Goal: Task Accomplishment & Management: Manage account settings

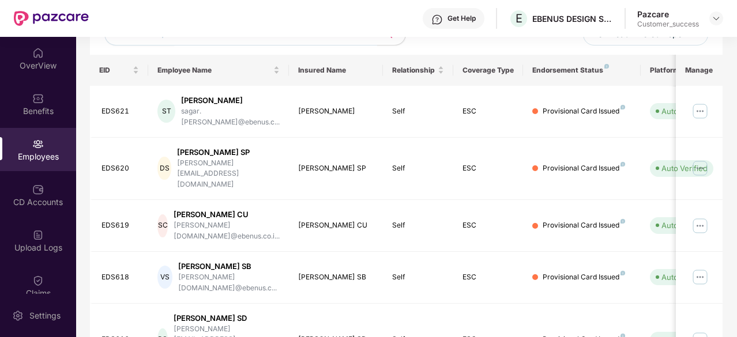
scroll to position [160, 0]
click at [299, 163] on div "Daksha SP" at bounding box center [336, 168] width 76 height 11
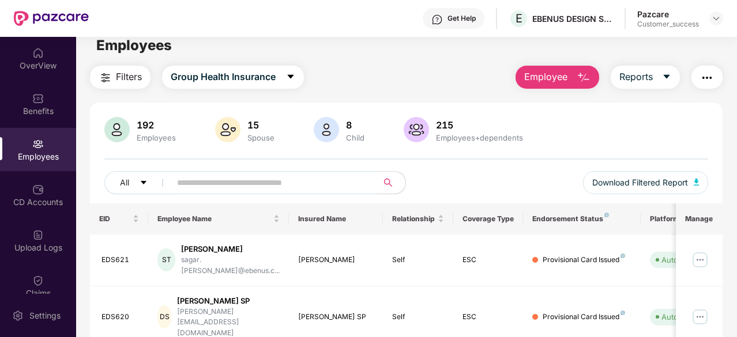
scroll to position [0, 0]
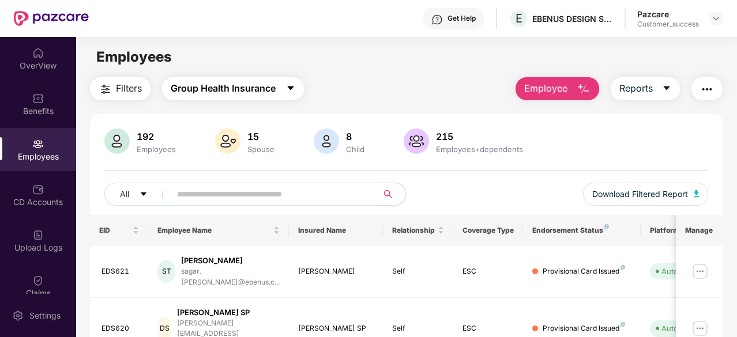
click at [286, 88] on button "Group Health Insurance" at bounding box center [233, 88] width 142 height 23
click at [363, 81] on div "Filters Group Health Insurance Employee Reports" at bounding box center [406, 88] width 632 height 23
click at [414, 96] on div "Filters Group Health Insurance Employee Reports" at bounding box center [406, 88] width 632 height 23
click at [657, 20] on div "Customer_success" at bounding box center [668, 24] width 62 height 9
click at [715, 18] on img at bounding box center [715, 18] width 9 height 9
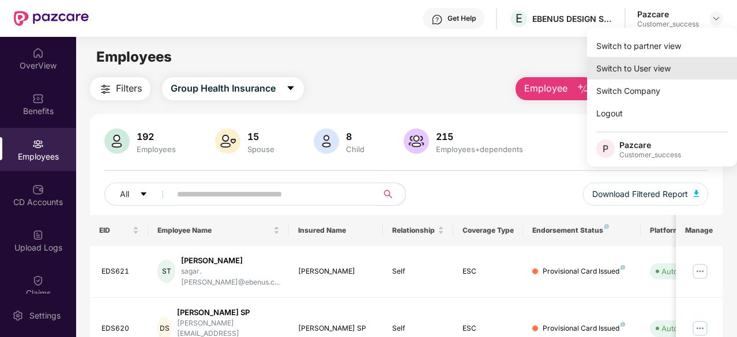
click at [647, 67] on div "Switch to User view" at bounding box center [662, 68] width 150 height 22
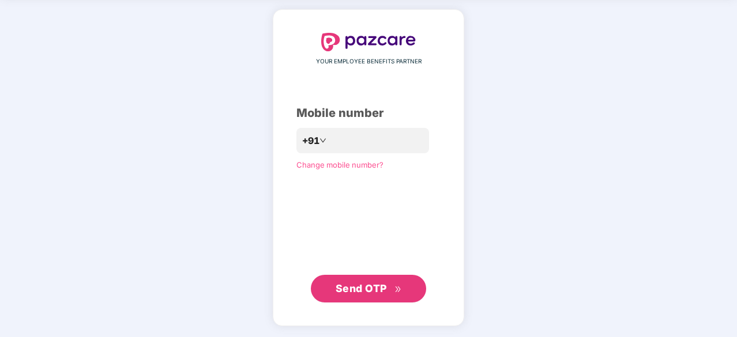
scroll to position [43, 0]
click at [364, 291] on span "Send OTP" at bounding box center [360, 289] width 51 height 12
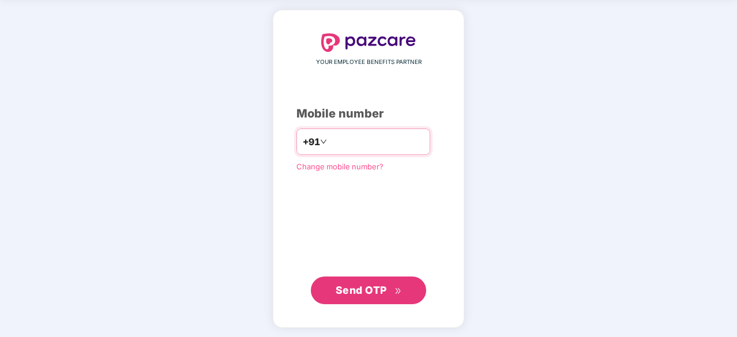
click at [330, 140] on input "**********" at bounding box center [376, 142] width 95 height 18
type input "**********"
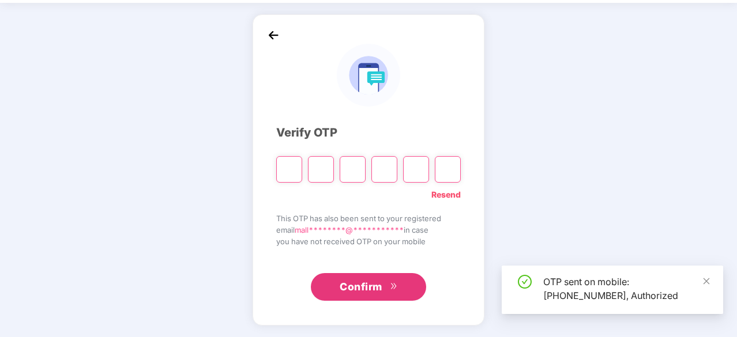
scroll to position [38, 0]
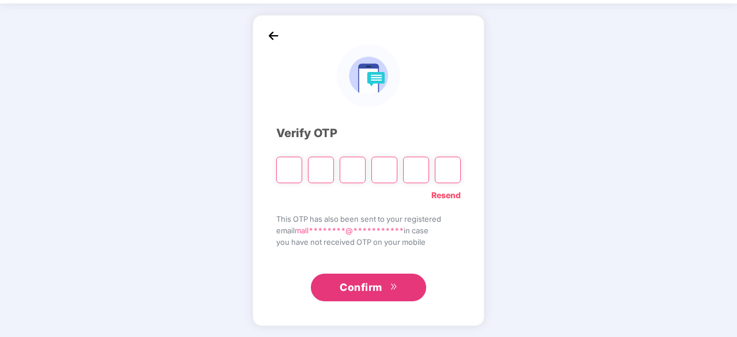
type input "*"
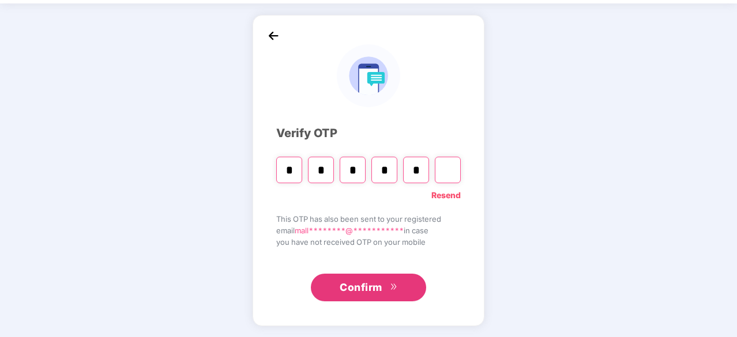
type input "*"
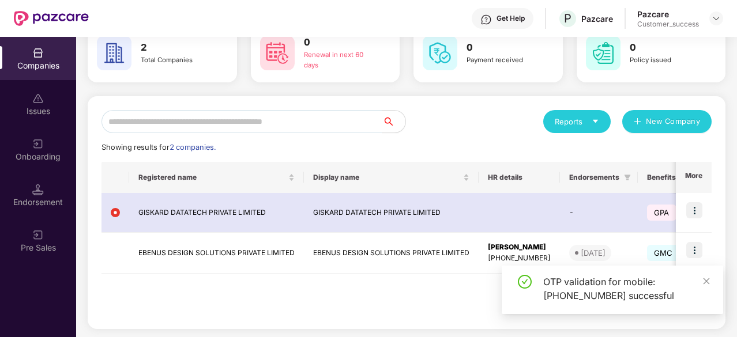
scroll to position [63, 0]
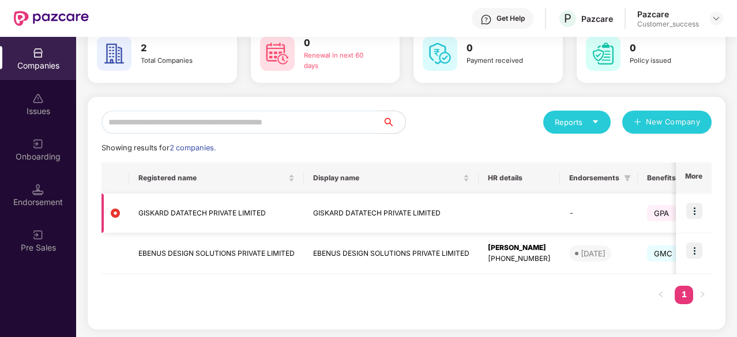
click at [692, 213] on img at bounding box center [694, 211] width 16 height 16
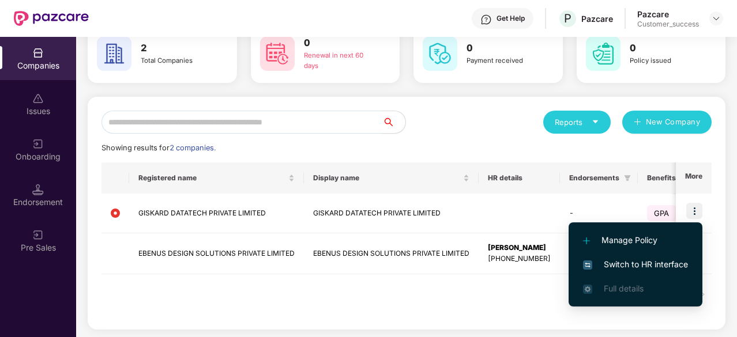
click at [633, 262] on span "Switch to HR interface" at bounding box center [635, 264] width 105 height 13
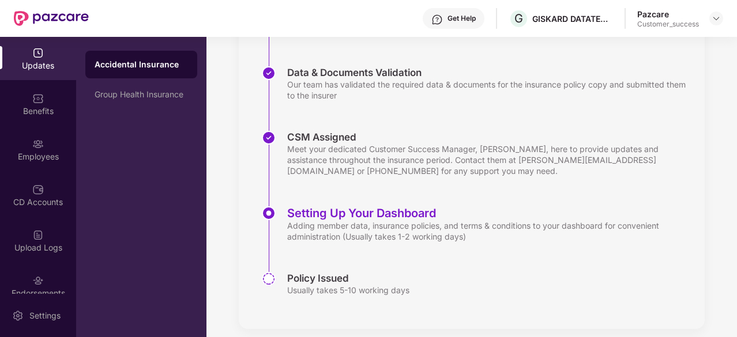
scroll to position [233, 0]
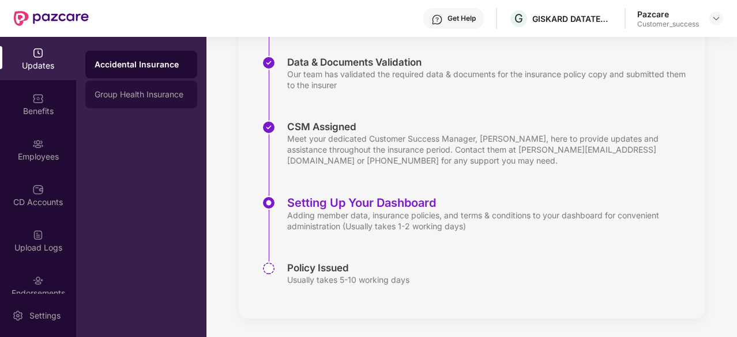
click at [156, 100] on div "Group Health Insurance" at bounding box center [141, 95] width 112 height 28
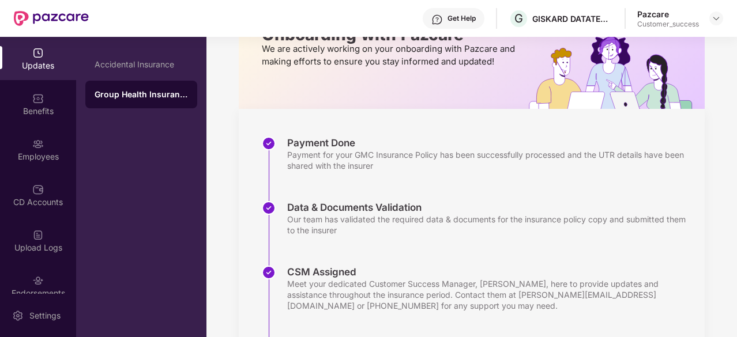
scroll to position [82, 0]
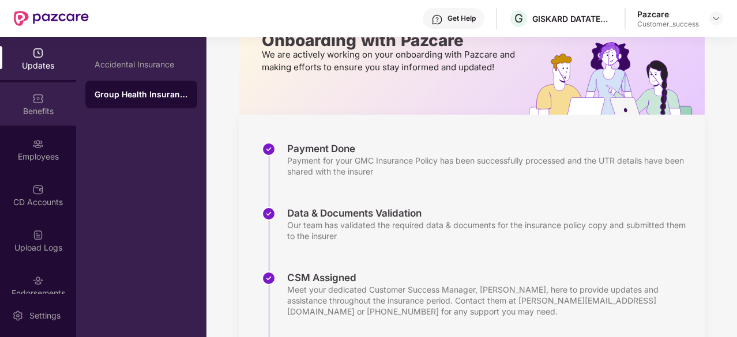
click at [35, 107] on div "Benefits" at bounding box center [38, 111] width 76 height 12
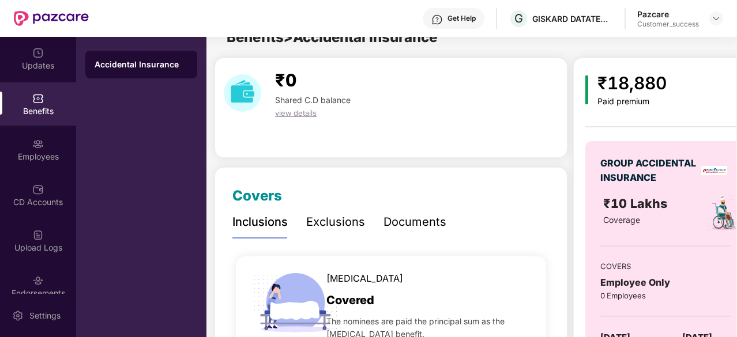
scroll to position [82, 0]
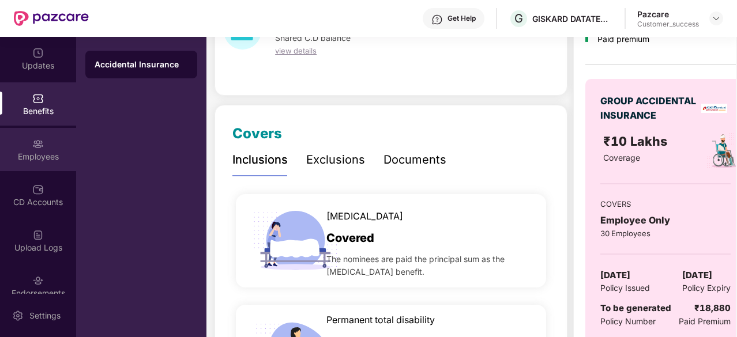
click at [41, 149] on img at bounding box center [38, 144] width 12 height 12
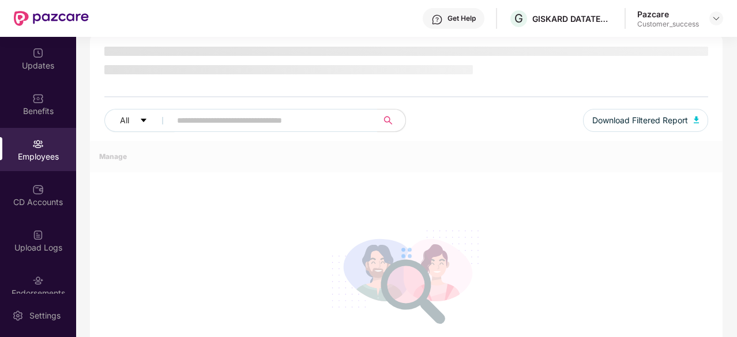
scroll to position [82, 0]
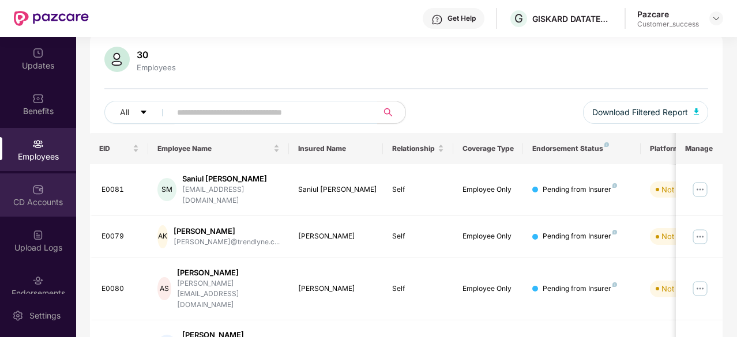
click at [32, 202] on div "CD Accounts" at bounding box center [38, 203] width 76 height 12
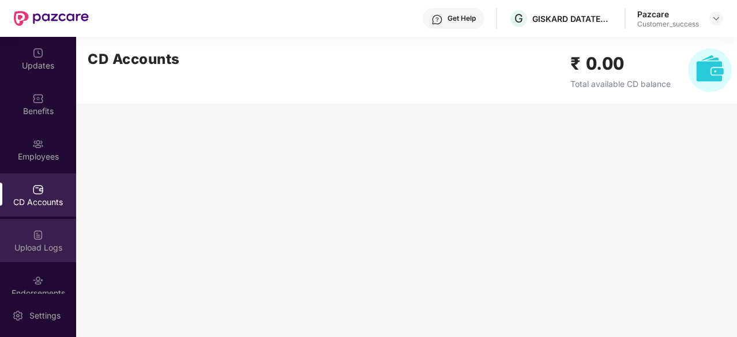
click at [38, 251] on div "Upload Logs" at bounding box center [38, 248] width 76 height 12
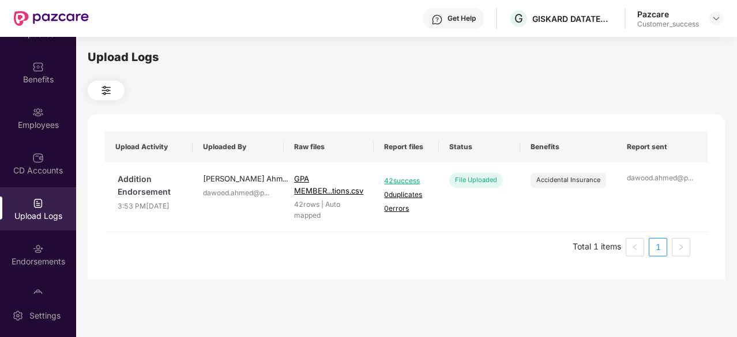
scroll to position [32, 0]
click at [38, 251] on img at bounding box center [38, 249] width 12 height 12
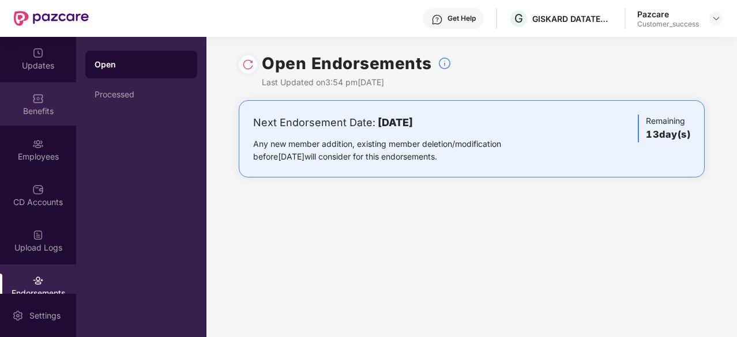
click at [39, 73] on div "Updates" at bounding box center [38, 58] width 76 height 43
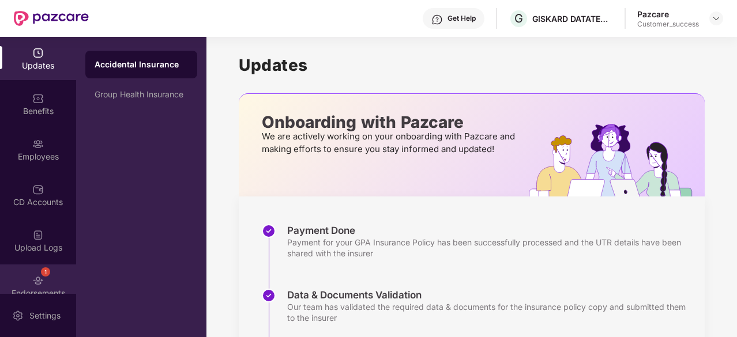
click at [51, 273] on div "1 Endorsements" at bounding box center [38, 286] width 76 height 43
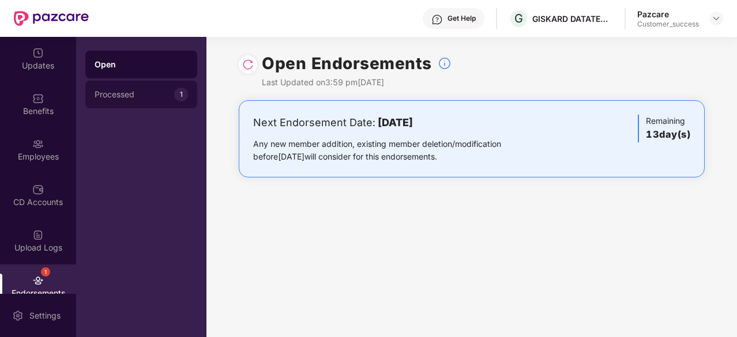
click at [142, 101] on div "Processed 1" at bounding box center [141, 95] width 112 height 28
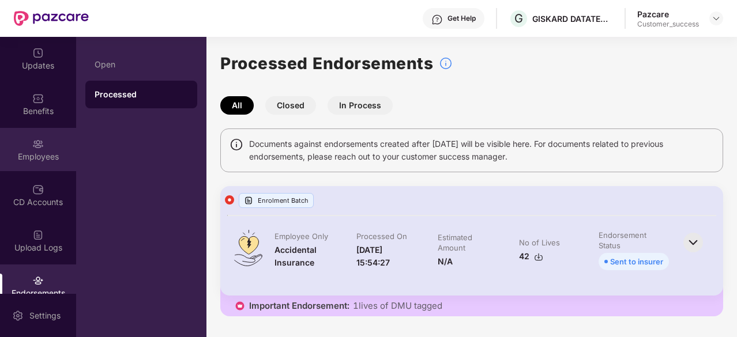
click at [42, 149] on div "Employees" at bounding box center [38, 149] width 76 height 43
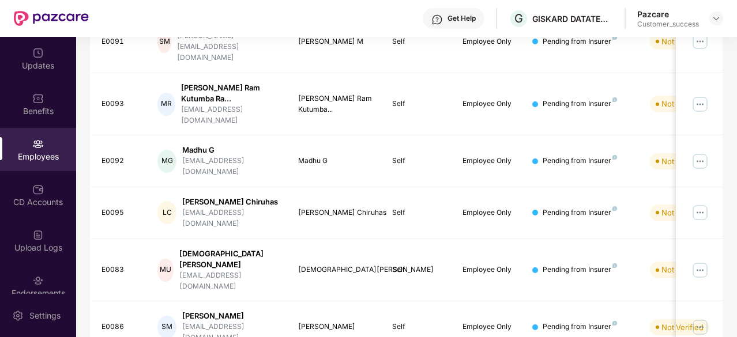
scroll to position [378, 0]
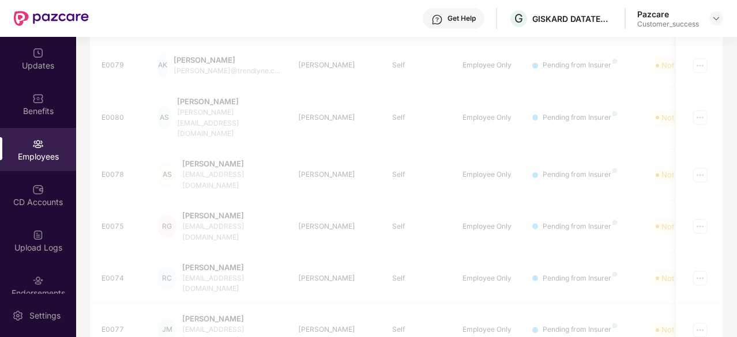
scroll to position [368, 0]
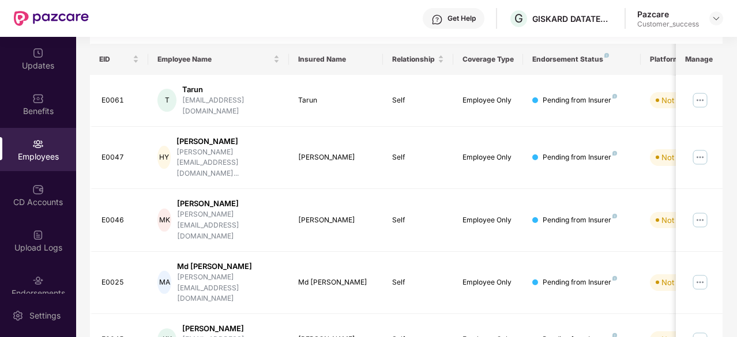
scroll to position [0, 0]
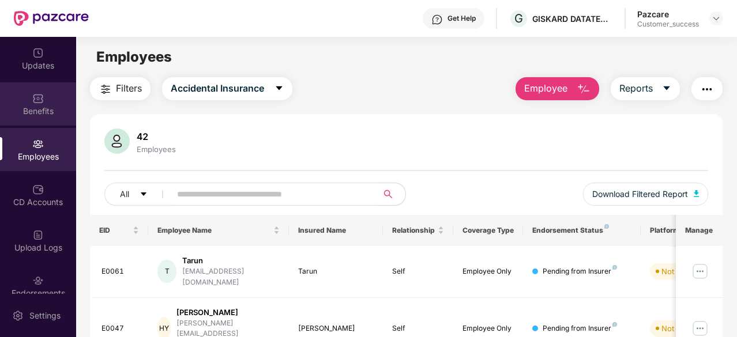
click at [42, 96] on div "Benefits" at bounding box center [38, 103] width 76 height 43
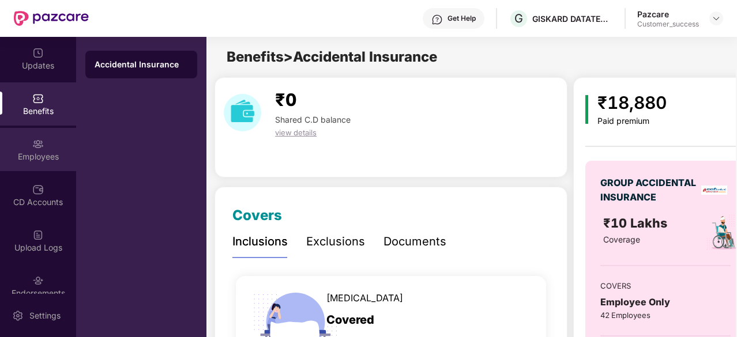
click at [53, 140] on div "Employees" at bounding box center [38, 149] width 76 height 43
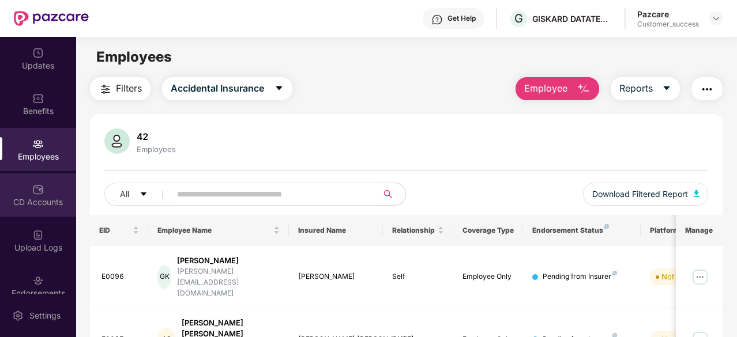
click at [46, 192] on div "CD Accounts" at bounding box center [38, 194] width 76 height 43
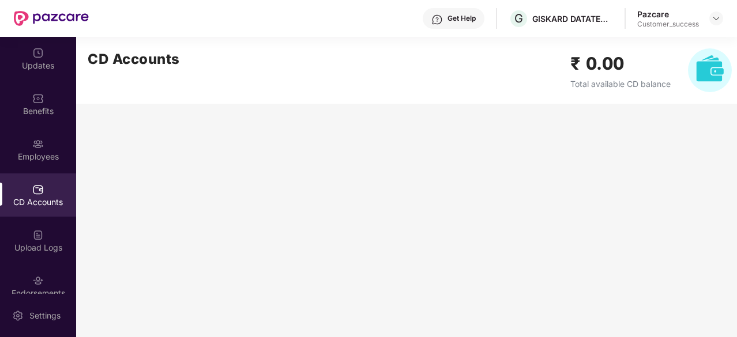
click at [42, 187] on div "CD Accounts" at bounding box center [38, 194] width 76 height 43
click at [32, 233] on img at bounding box center [38, 235] width 12 height 12
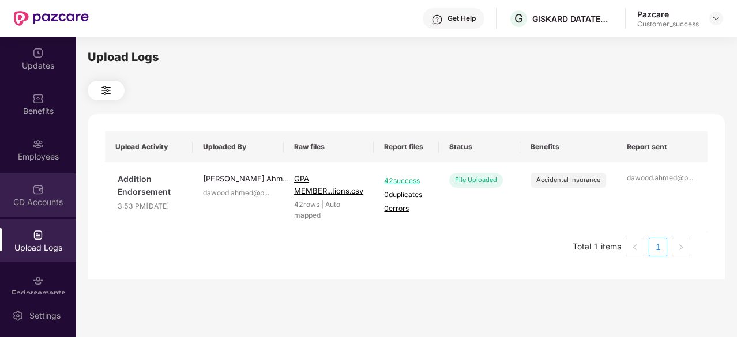
scroll to position [61, 0]
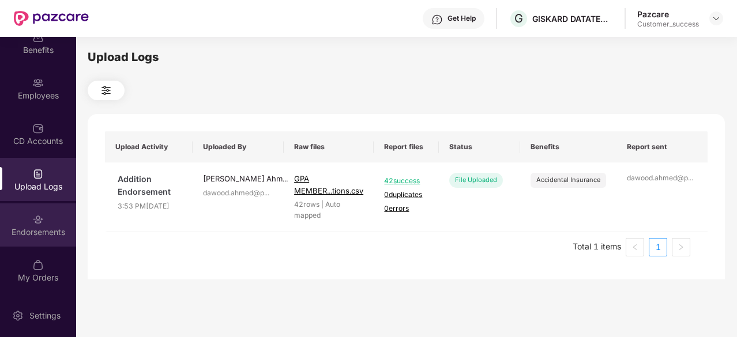
click at [32, 223] on img at bounding box center [38, 220] width 12 height 12
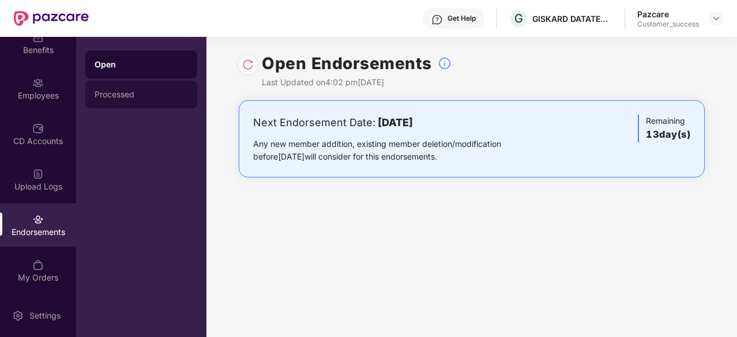
click at [102, 99] on div "Processed" at bounding box center [141, 94] width 93 height 9
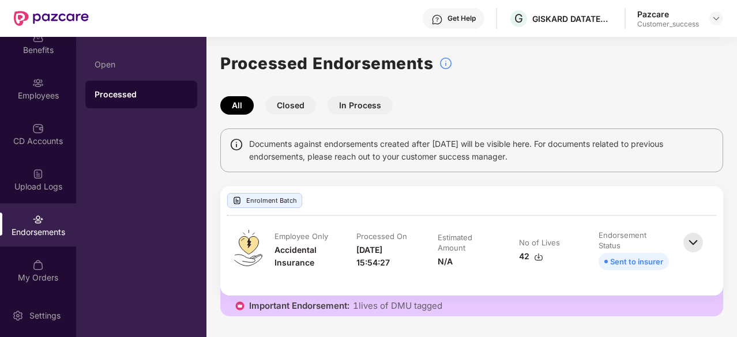
click at [284, 111] on button "Closed" at bounding box center [290, 105] width 51 height 18
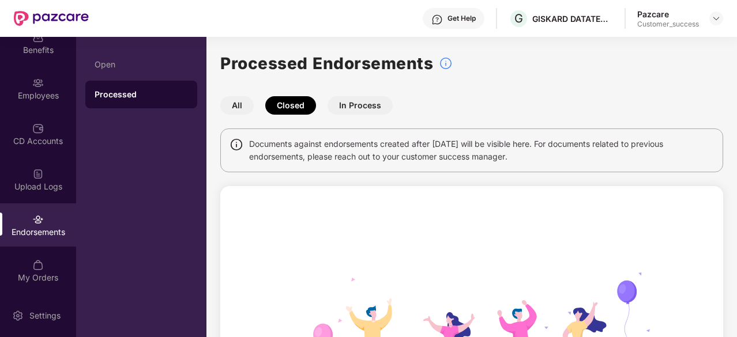
click at [235, 104] on button "All" at bounding box center [236, 105] width 33 height 18
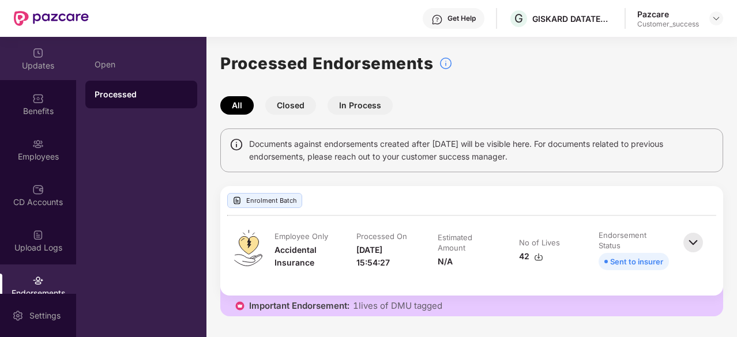
click at [46, 56] on div "Updates" at bounding box center [38, 58] width 76 height 43
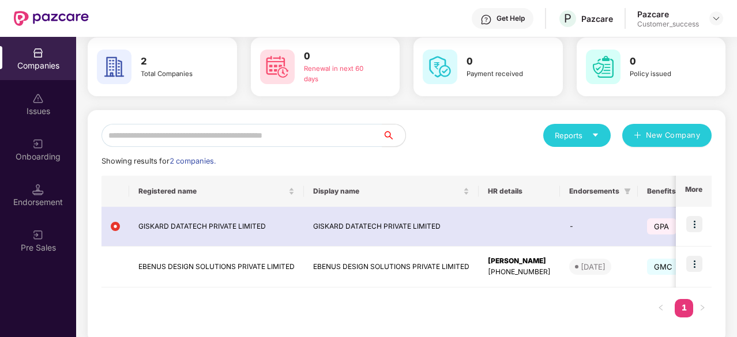
scroll to position [65, 0]
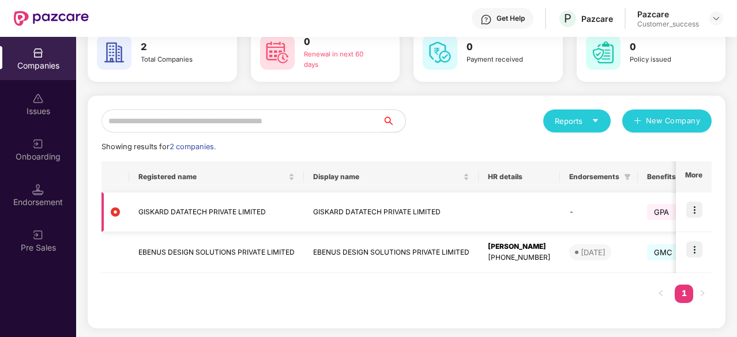
click at [702, 216] on td at bounding box center [693, 213] width 36 height 40
click at [689, 215] on img at bounding box center [694, 210] width 16 height 16
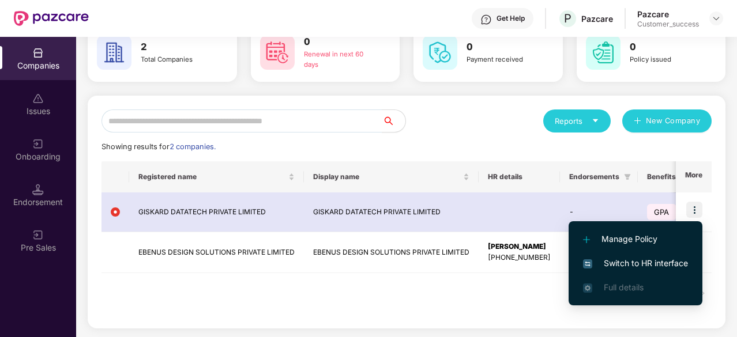
click at [615, 150] on div "Showing results for 2 companies." at bounding box center [406, 147] width 610 height 12
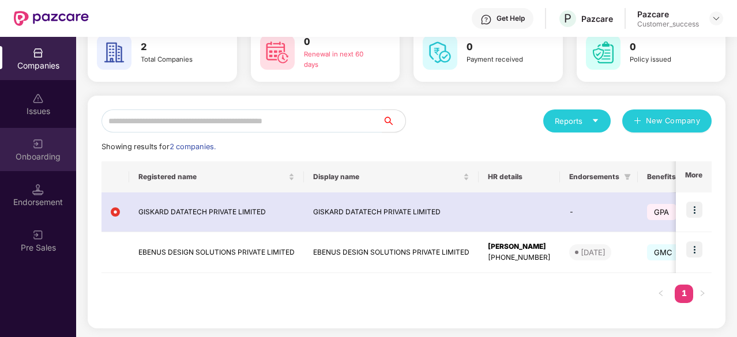
click at [46, 155] on div "Onboarding" at bounding box center [38, 157] width 76 height 12
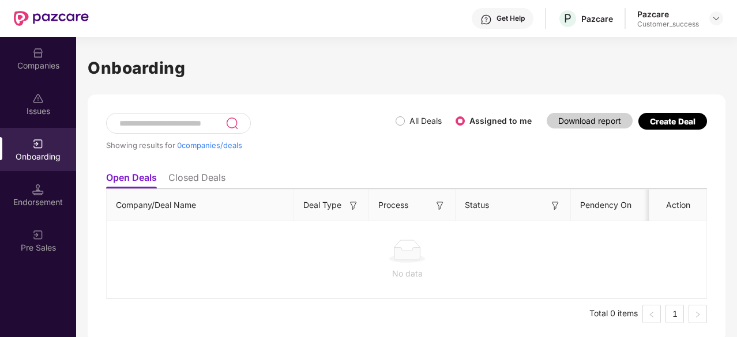
scroll to position [3, 0]
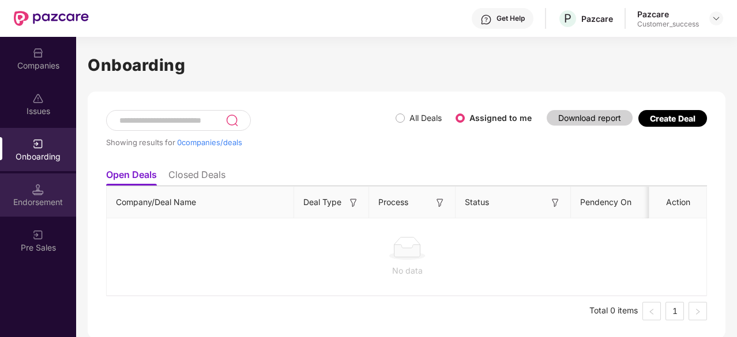
click at [43, 187] on img at bounding box center [38, 190] width 12 height 12
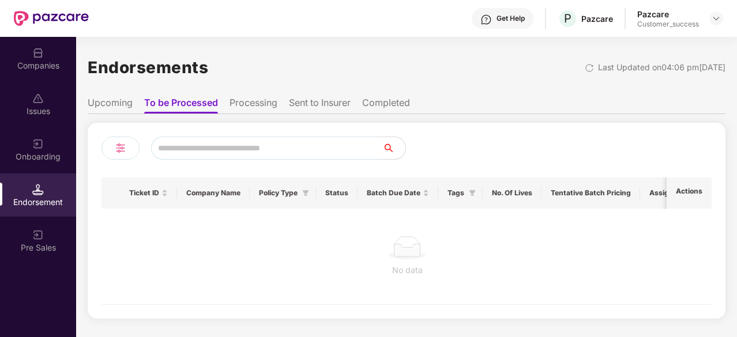
click at [258, 100] on li "Processing" at bounding box center [253, 105] width 48 height 17
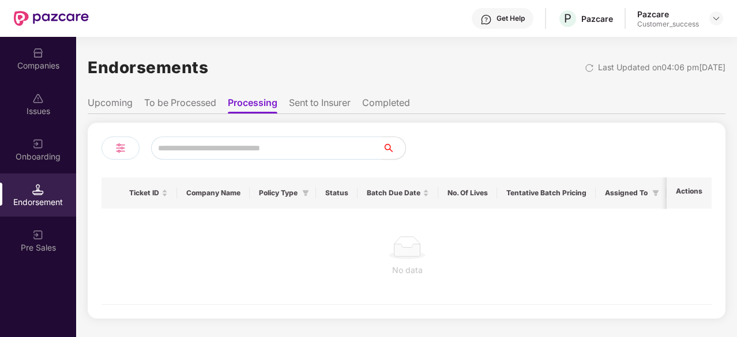
click at [327, 105] on li "Sent to Insurer" at bounding box center [320, 105] width 62 height 17
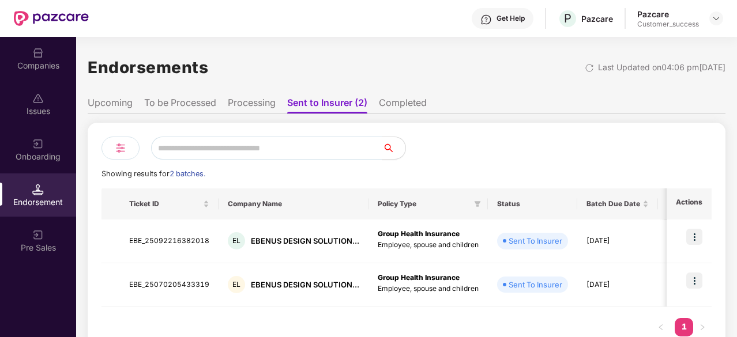
click at [119, 100] on li "Upcoming" at bounding box center [110, 105] width 45 height 17
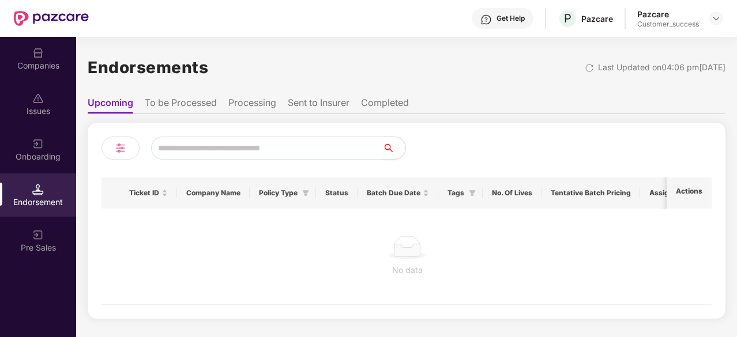
click at [665, 17] on div "Pazcare" at bounding box center [668, 14] width 62 height 11
click at [712, 18] on img at bounding box center [715, 18] width 9 height 9
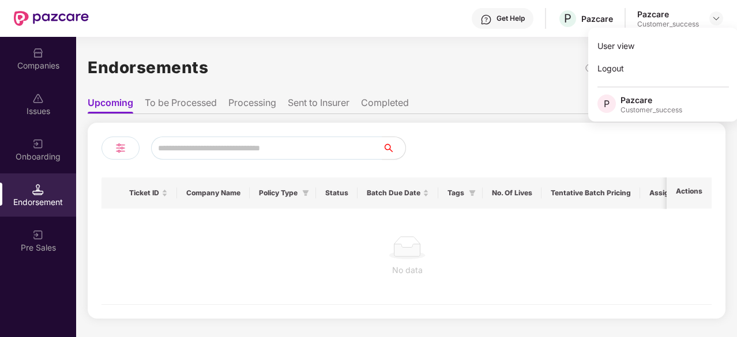
click at [501, 70] on div "Endorsements Last Updated on 04:06 pm[DATE]" at bounding box center [406, 68] width 637 height 36
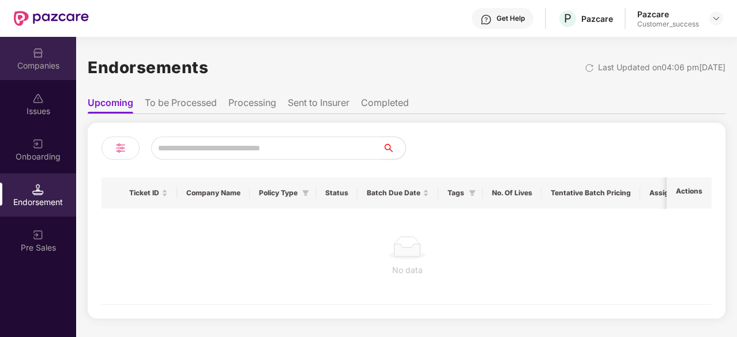
click at [39, 52] on img at bounding box center [38, 53] width 12 height 12
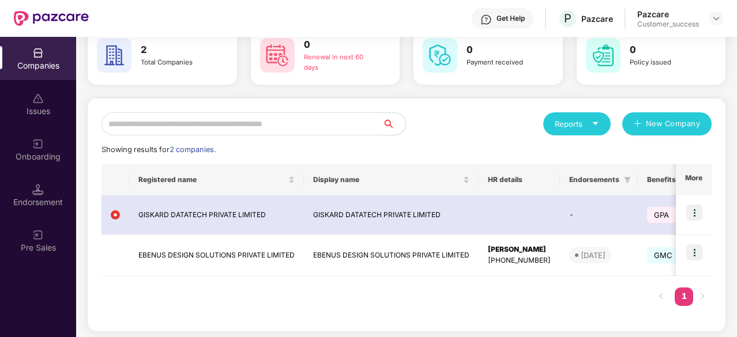
scroll to position [61, 0]
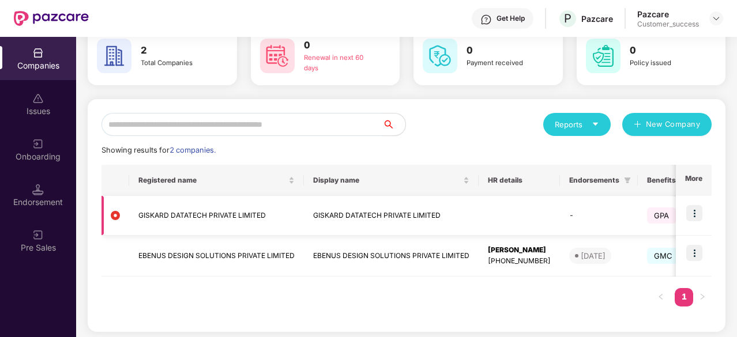
click at [697, 214] on img at bounding box center [694, 213] width 16 height 16
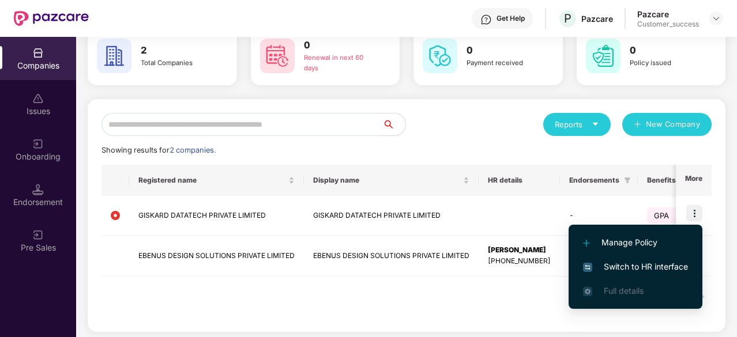
click at [619, 266] on span "Switch to HR interface" at bounding box center [635, 267] width 105 height 13
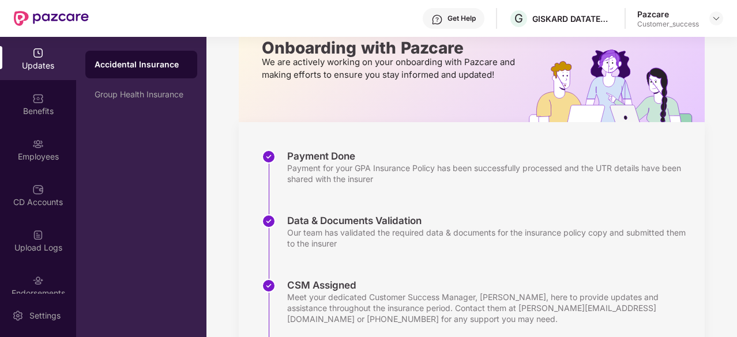
scroll to position [114, 0]
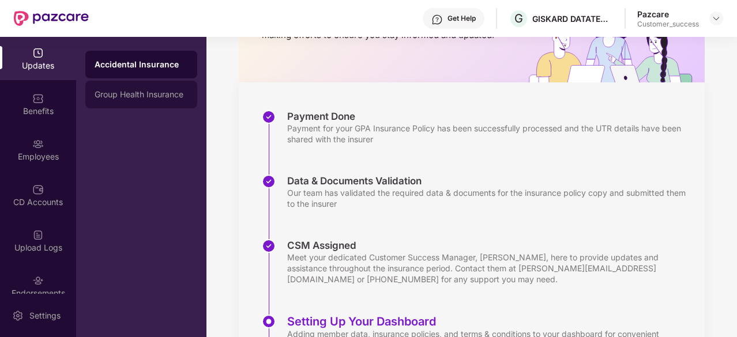
click at [134, 93] on div "Group Health Insurance" at bounding box center [141, 94] width 93 height 9
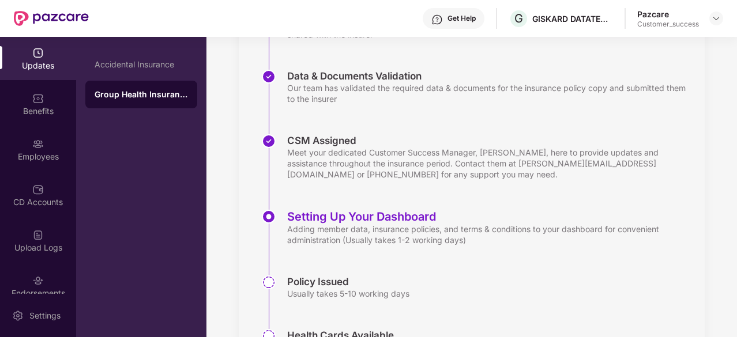
scroll to position [220, 0]
click at [164, 76] on div "Accidental Insurance" at bounding box center [141, 65] width 112 height 28
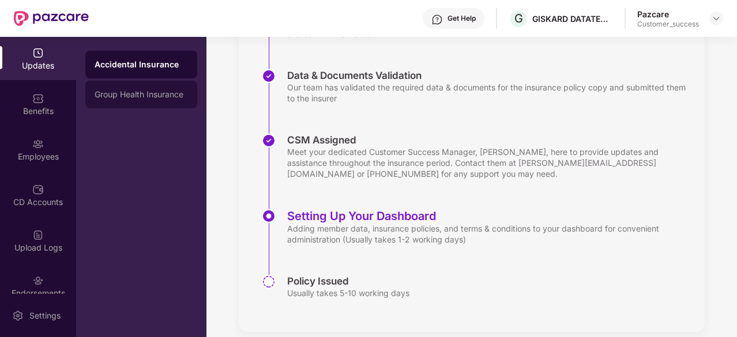
click at [161, 92] on div "Group Health Insurance" at bounding box center [141, 94] width 93 height 9
click at [138, 58] on div "Accidental Insurance" at bounding box center [141, 65] width 112 height 28
click at [141, 85] on div "Group Health Insurance" at bounding box center [141, 95] width 112 height 28
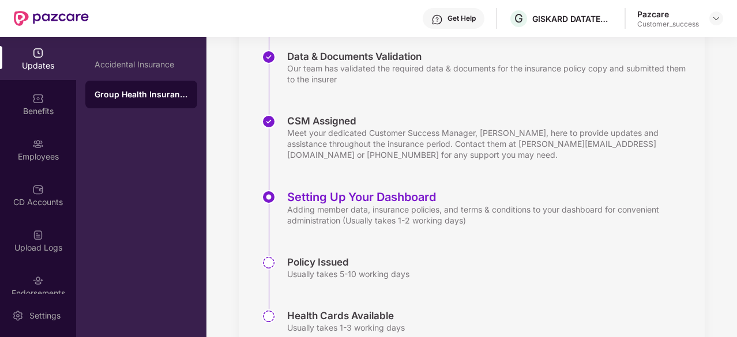
scroll to position [270, 0]
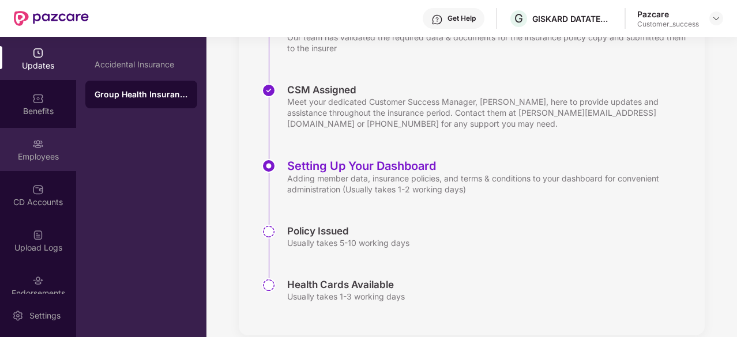
click at [31, 152] on div "Employees" at bounding box center [38, 157] width 76 height 12
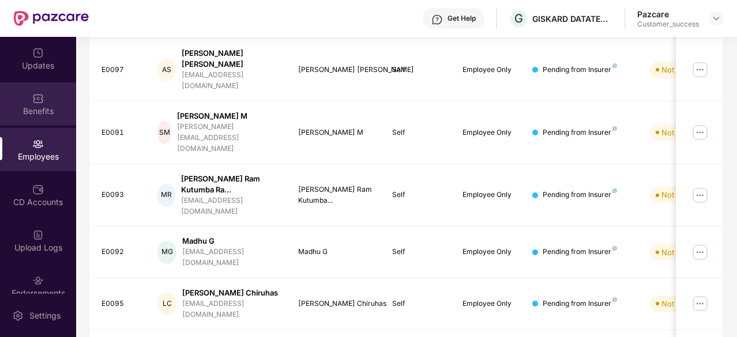
click at [33, 105] on div "Benefits" at bounding box center [38, 111] width 76 height 12
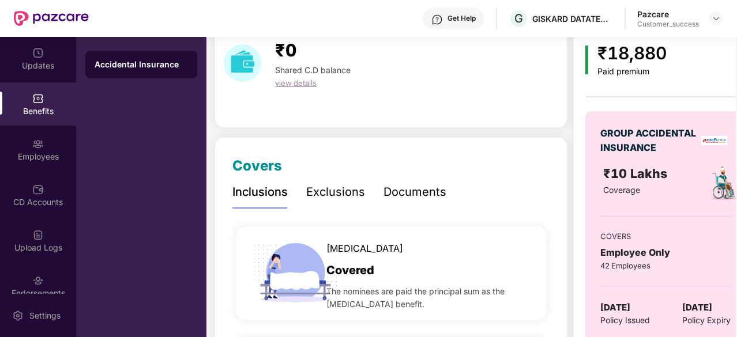
scroll to position [0, 0]
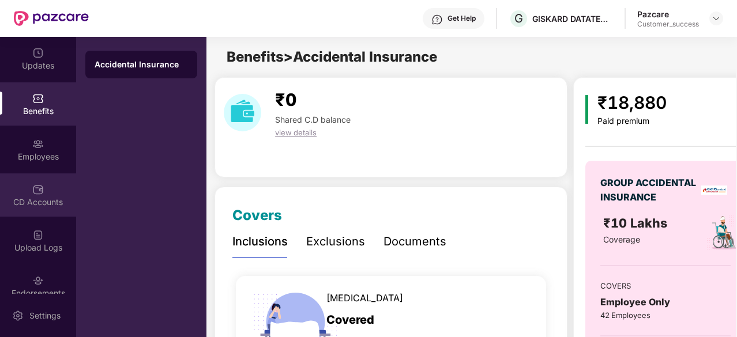
click at [52, 187] on div "CD Accounts" at bounding box center [38, 194] width 76 height 43
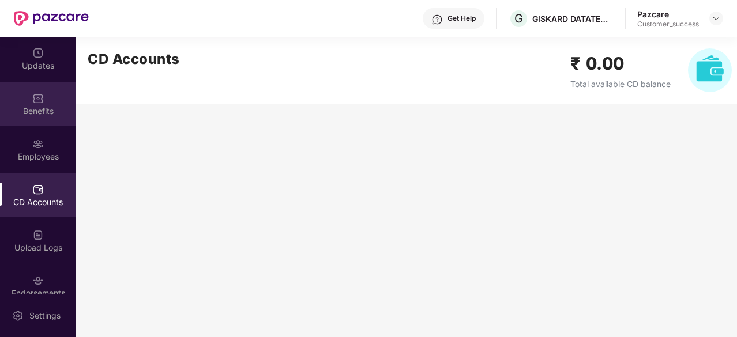
click at [35, 111] on div "Benefits" at bounding box center [38, 111] width 76 height 12
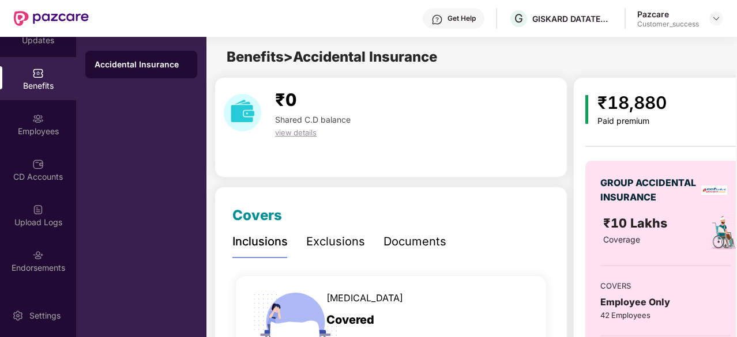
click at [150, 105] on div "Accidental Insurance" at bounding box center [141, 187] width 130 height 300
click at [295, 132] on span "view details" at bounding box center [295, 132] width 41 height 9
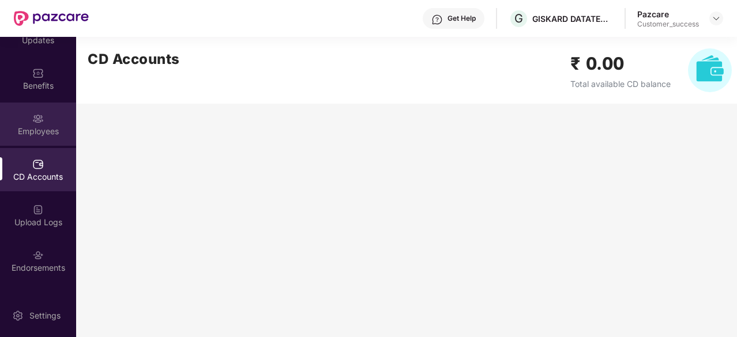
click at [35, 136] on div "Employees" at bounding box center [38, 132] width 76 height 12
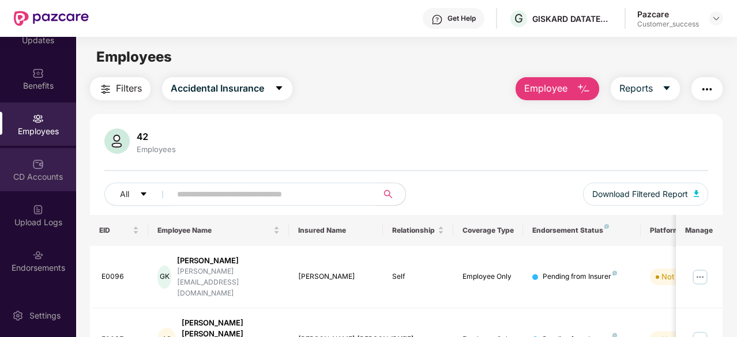
click at [37, 165] on img at bounding box center [38, 164] width 12 height 12
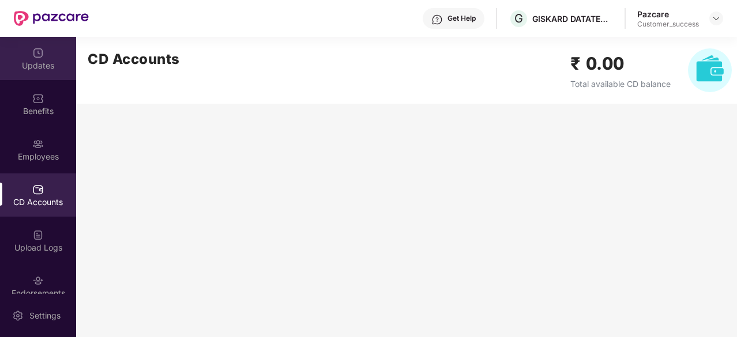
click at [50, 51] on div "Updates" at bounding box center [38, 58] width 76 height 43
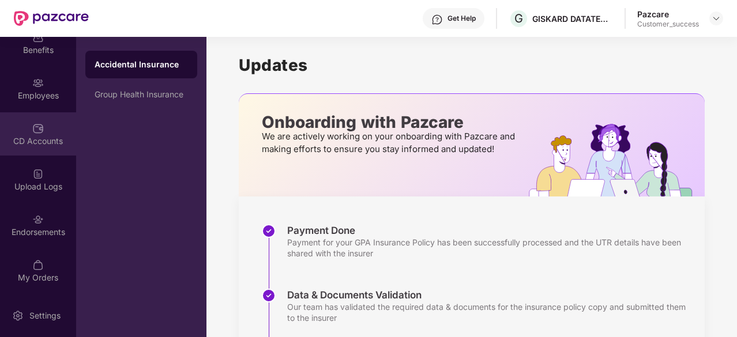
scroll to position [60, 0]
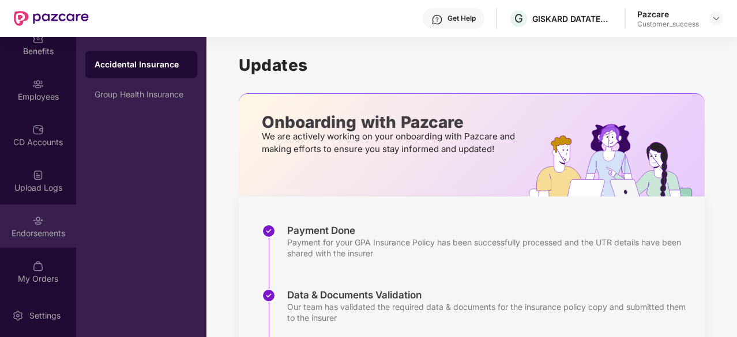
click at [36, 219] on img at bounding box center [38, 221] width 12 height 12
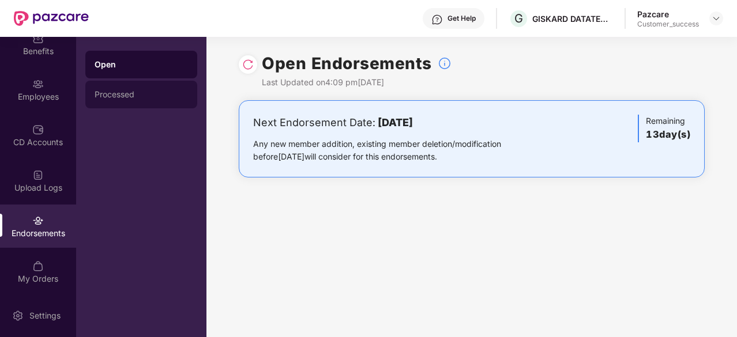
click at [142, 93] on div "Processed" at bounding box center [141, 94] width 93 height 9
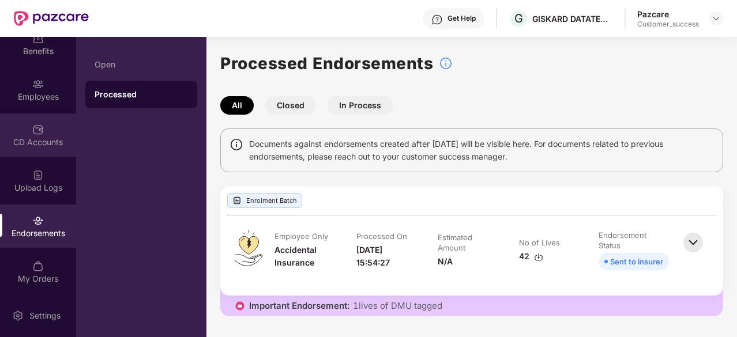
click at [44, 143] on div "CD Accounts" at bounding box center [38, 143] width 76 height 12
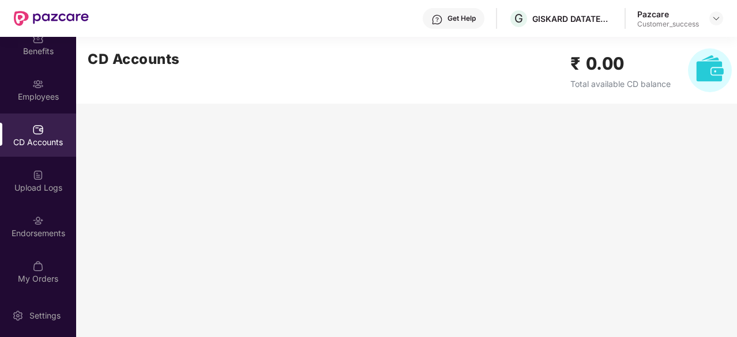
scroll to position [0, 0]
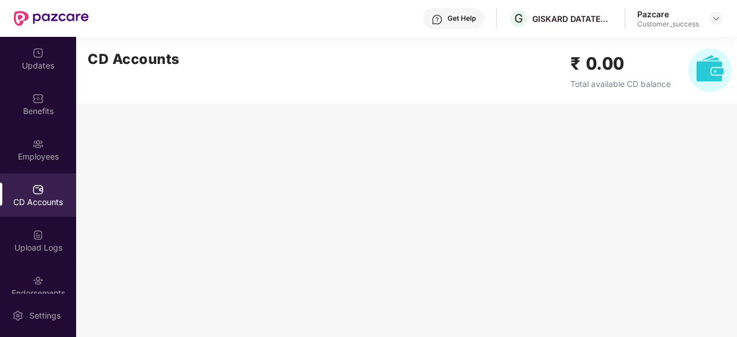
click at [663, 13] on div "Pazcare" at bounding box center [668, 14] width 62 height 11
click at [718, 21] on img at bounding box center [715, 18] width 9 height 9
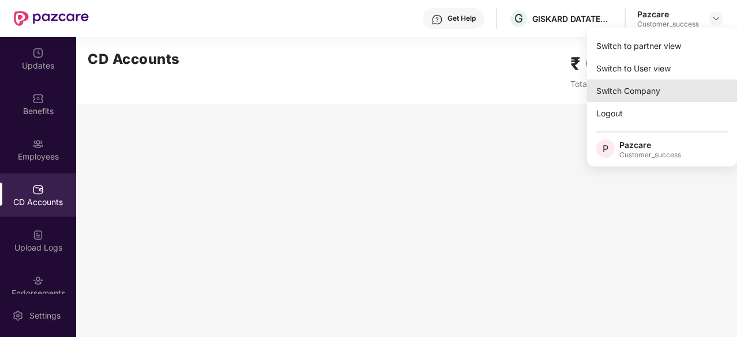
click at [631, 92] on div "Switch Company" at bounding box center [662, 91] width 150 height 22
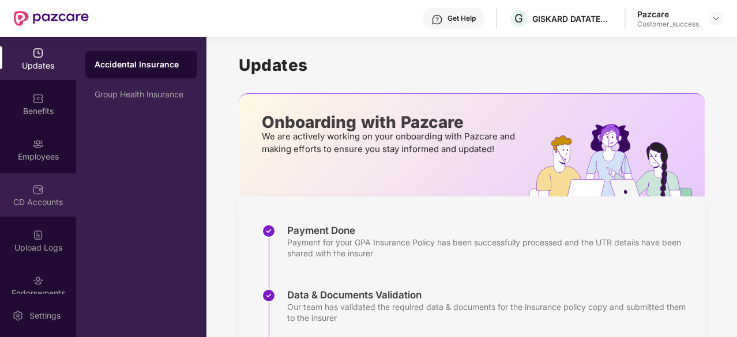
click at [43, 180] on div "CD Accounts" at bounding box center [38, 194] width 76 height 43
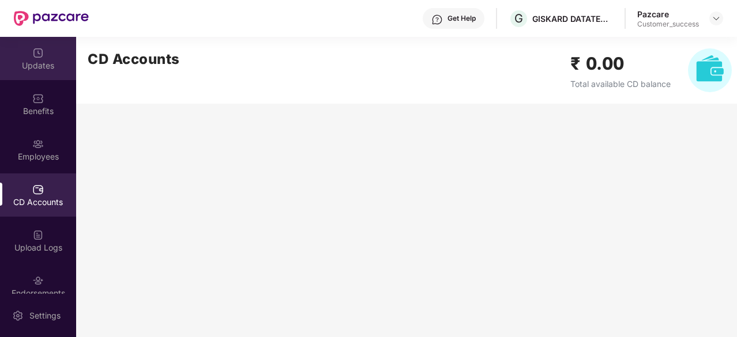
click at [38, 61] on div "Updates" at bounding box center [38, 66] width 76 height 12
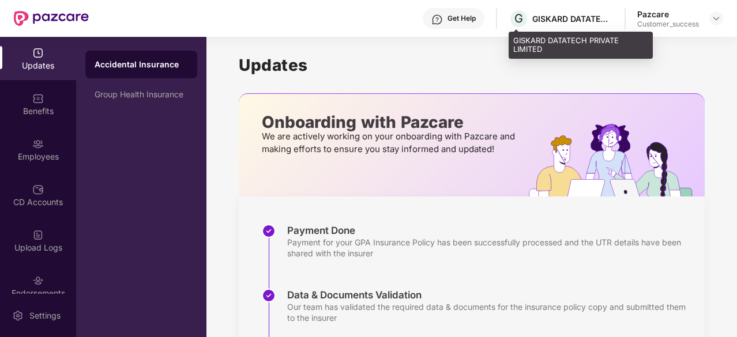
click at [586, 22] on div "GISKARD DATATECH PRIVATE LIMITED" at bounding box center [572, 18] width 81 height 11
click at [598, 20] on div "GISKARD DATATECH PRIVATE LIMITED" at bounding box center [572, 18] width 81 height 11
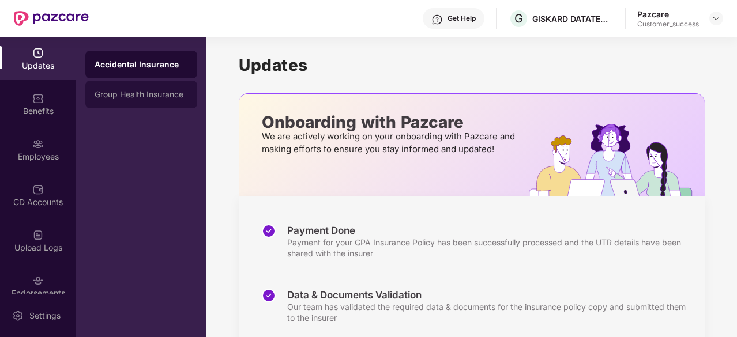
click at [119, 96] on div "Group Health Insurance" at bounding box center [141, 94] width 93 height 9
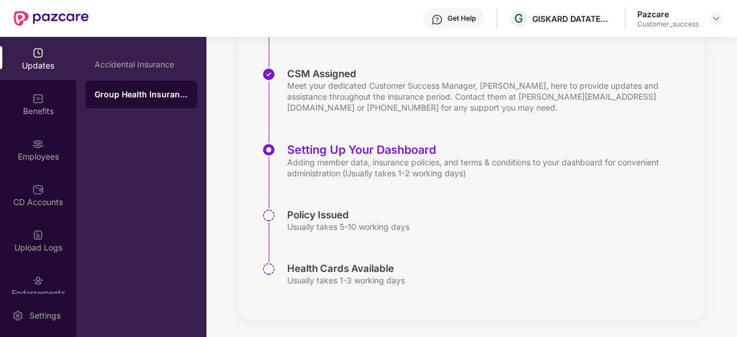
scroll to position [263, 0]
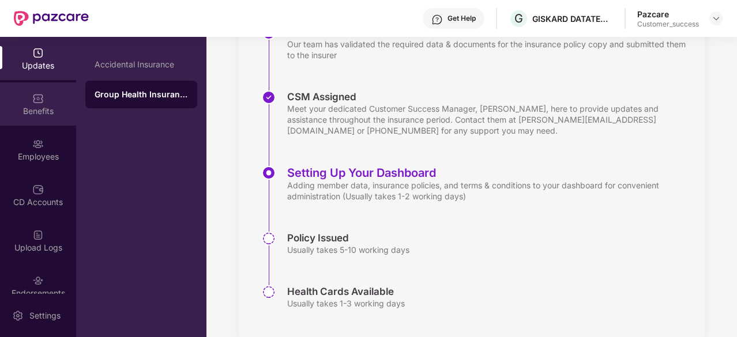
click at [49, 105] on div "Benefits" at bounding box center [38, 111] width 76 height 12
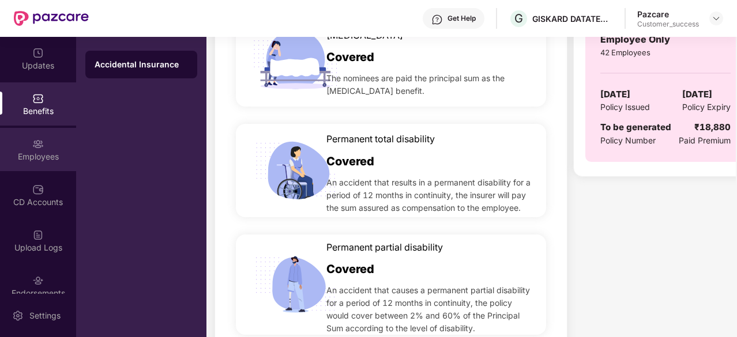
click at [36, 164] on div "Employees" at bounding box center [38, 149] width 76 height 43
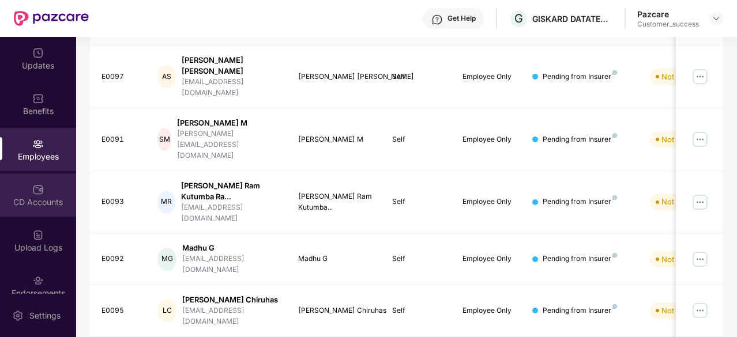
click at [40, 197] on div "CD Accounts" at bounding box center [38, 203] width 76 height 12
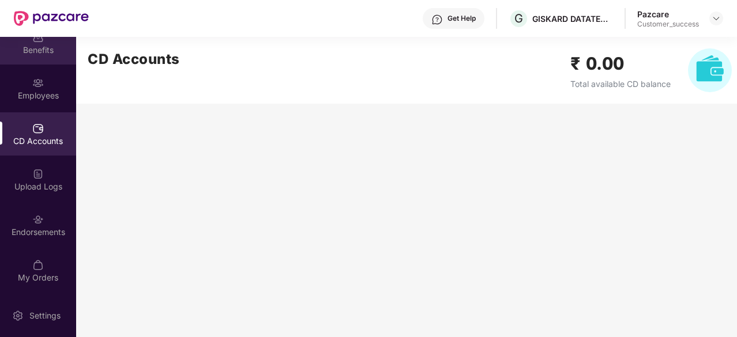
scroll to position [0, 0]
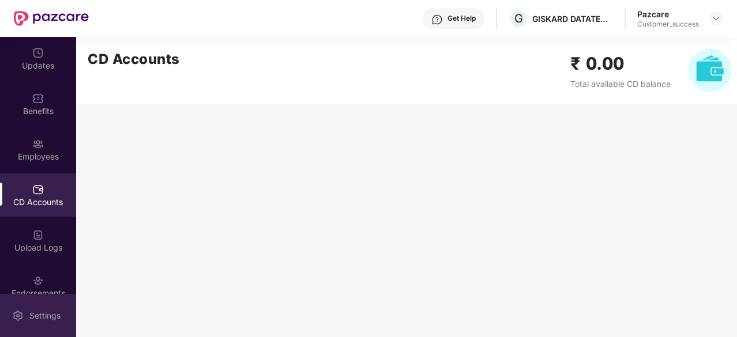
click at [41, 311] on div "Settings" at bounding box center [45, 316] width 38 height 12
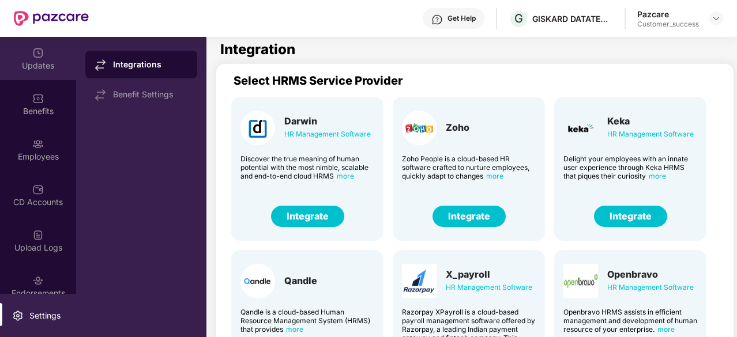
click at [28, 62] on div "Updates" at bounding box center [38, 66] width 76 height 12
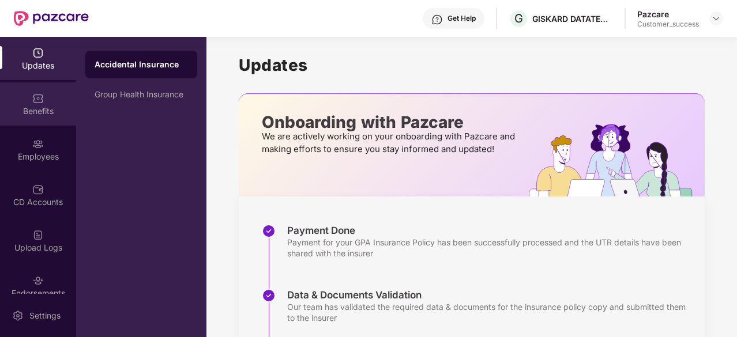
click at [29, 105] on div "Benefits" at bounding box center [38, 111] width 76 height 12
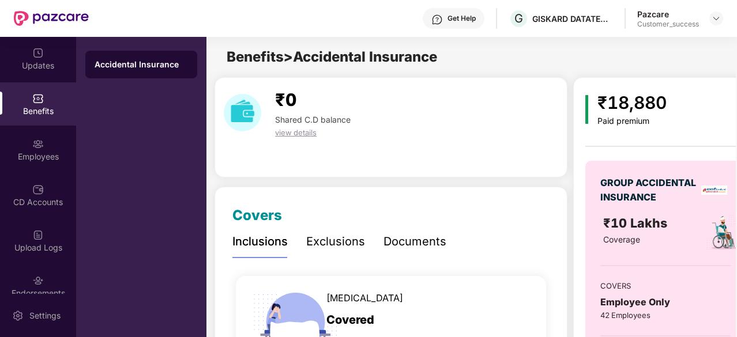
click at [670, 16] on div "Pazcare" at bounding box center [668, 14] width 62 height 11
click at [699, 19] on div "Pazcare Customer_success" at bounding box center [680, 19] width 86 height 20
click at [714, 20] on img at bounding box center [715, 18] width 9 height 9
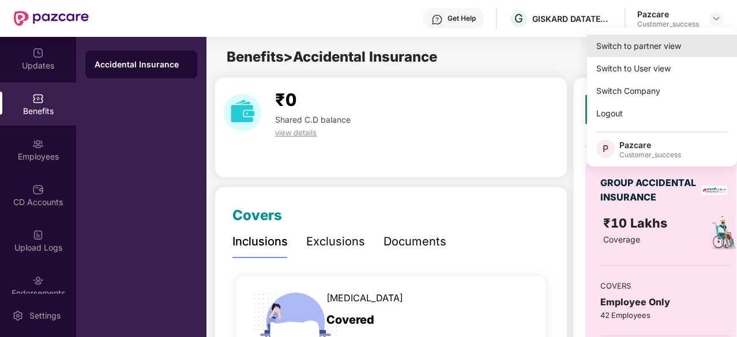
click at [668, 50] on div "Switch to partner view" at bounding box center [662, 46] width 150 height 22
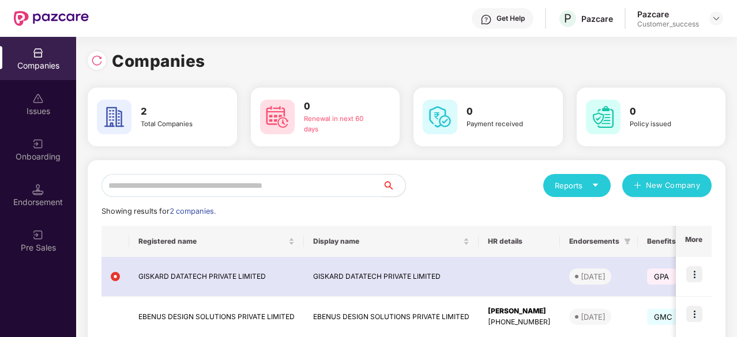
scroll to position [64, 0]
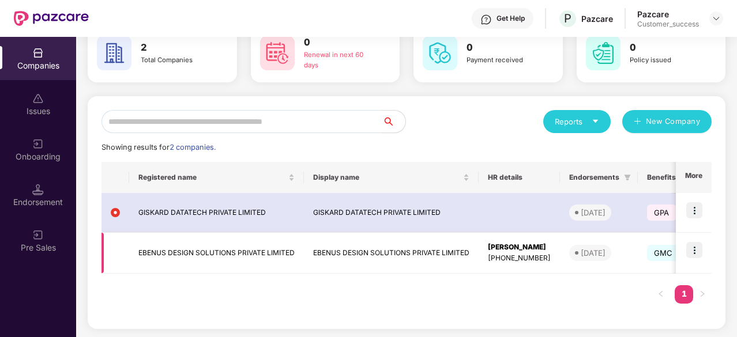
click at [696, 249] on img at bounding box center [694, 250] width 16 height 16
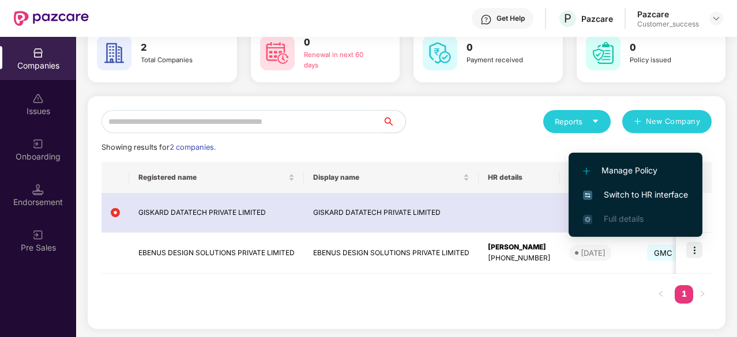
click at [647, 191] on span "Switch to HR interface" at bounding box center [635, 194] width 105 height 13
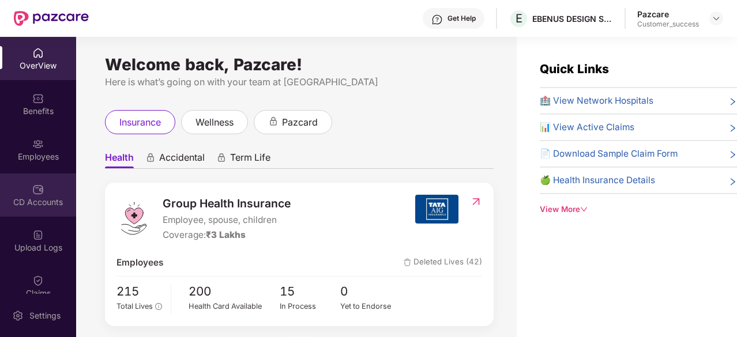
click at [45, 188] on div "CD Accounts" at bounding box center [38, 194] width 76 height 43
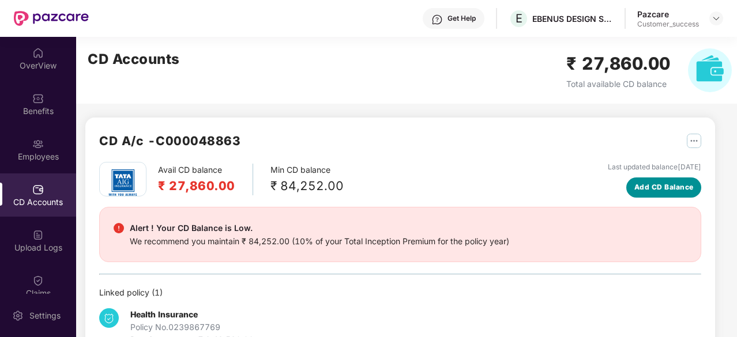
click at [647, 190] on span "Add CD Balance" at bounding box center [663, 187] width 59 height 11
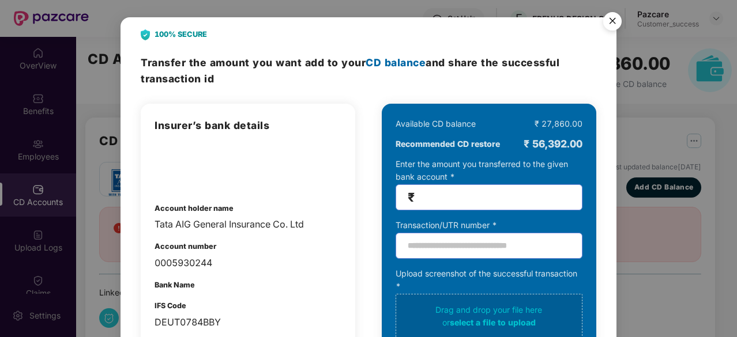
click at [613, 26] on img "Close" at bounding box center [612, 23] width 32 height 32
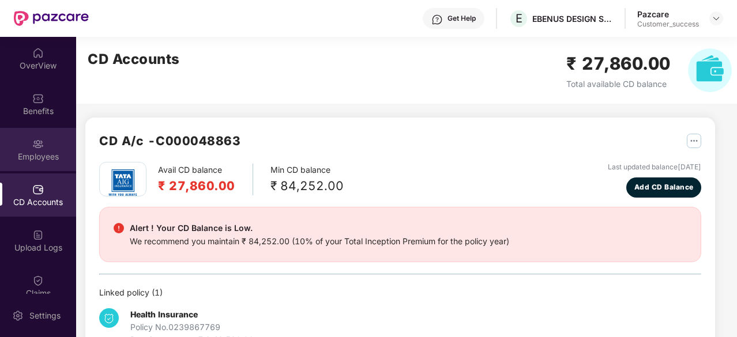
click at [47, 157] on div "Employees" at bounding box center [38, 157] width 76 height 12
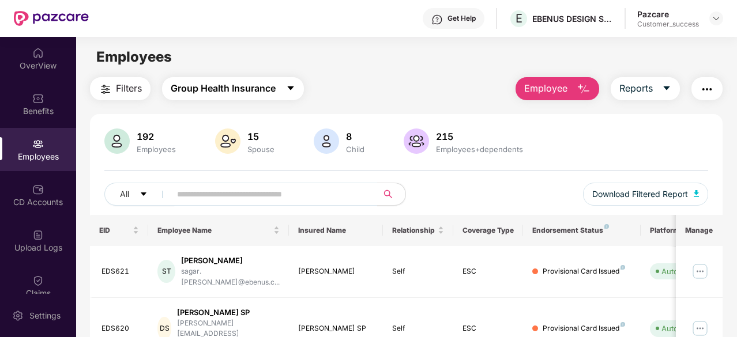
click at [293, 88] on icon "caret-down" at bounding box center [290, 88] width 6 height 4
click at [397, 67] on div "Employees" at bounding box center [406, 57] width 660 height 22
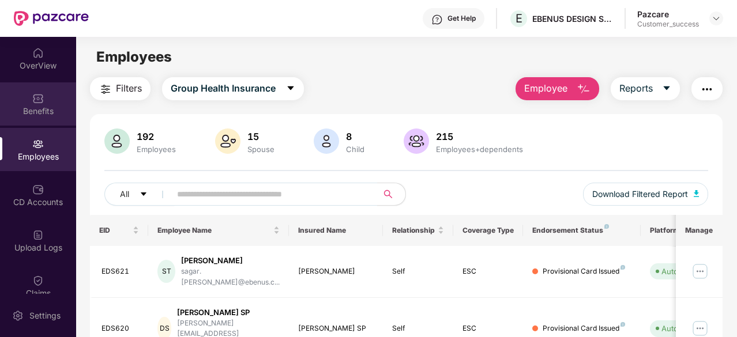
click at [31, 110] on div "Benefits" at bounding box center [38, 111] width 76 height 12
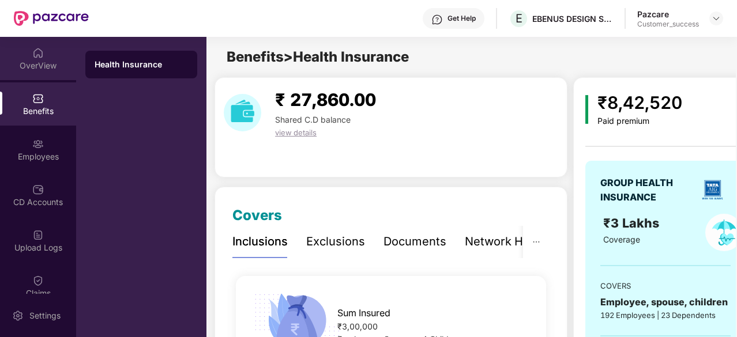
click at [36, 58] on img at bounding box center [38, 53] width 12 height 12
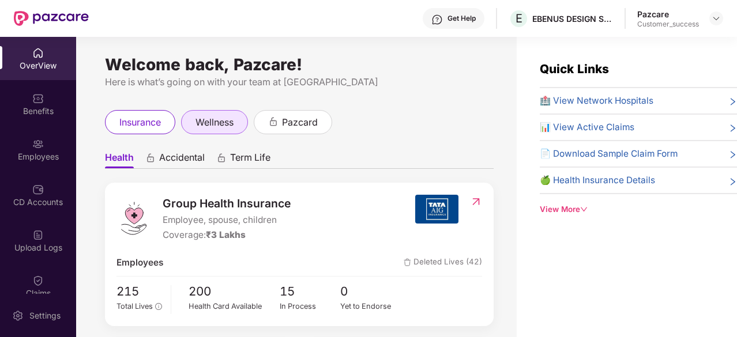
click at [215, 128] on span "wellness" at bounding box center [214, 122] width 38 height 14
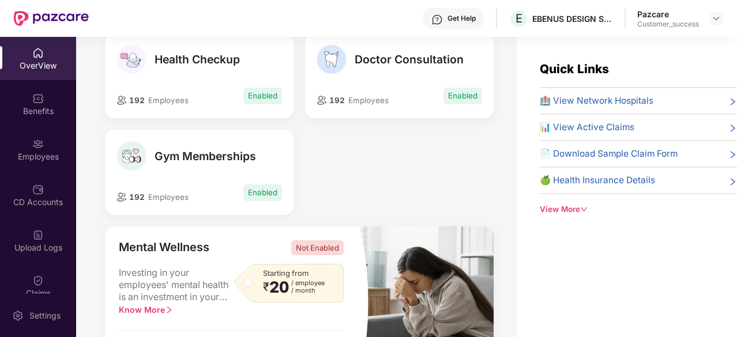
scroll to position [65, 0]
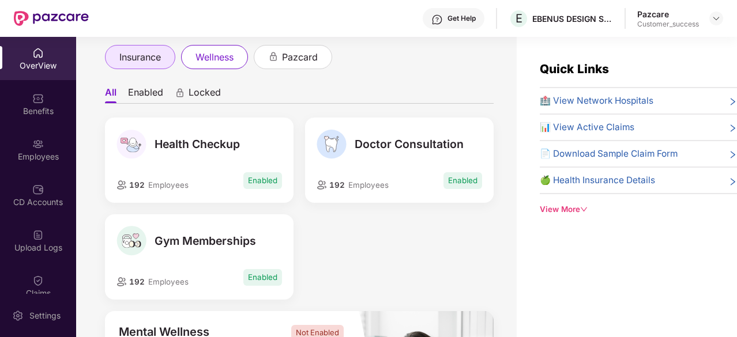
click at [150, 51] on span "insurance" at bounding box center [139, 57] width 41 height 14
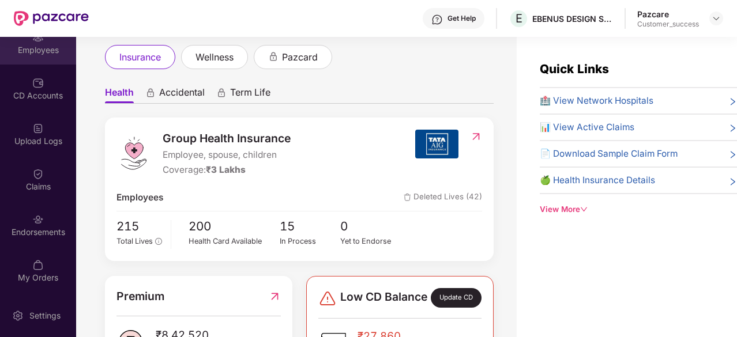
scroll to position [15, 0]
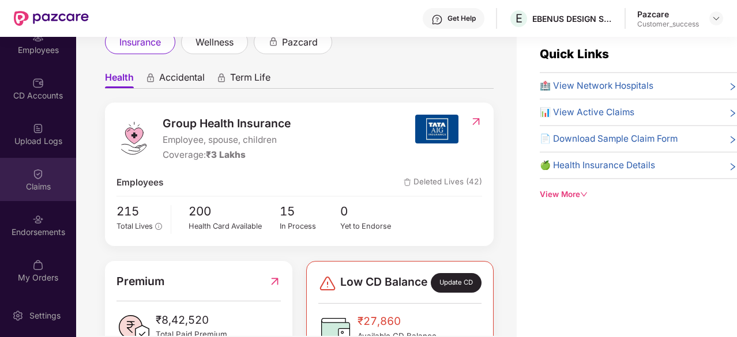
click at [23, 178] on div "Claims" at bounding box center [38, 179] width 76 height 43
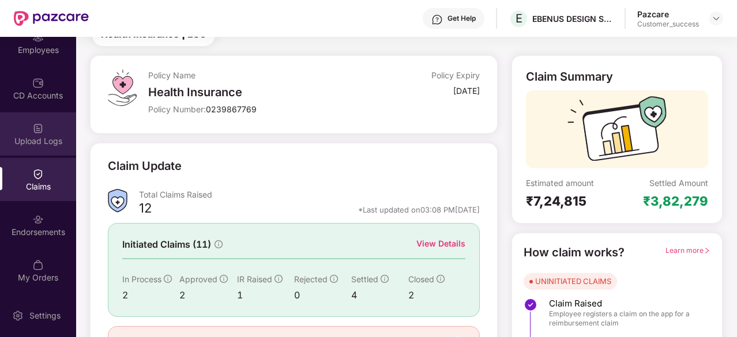
scroll to position [47, 0]
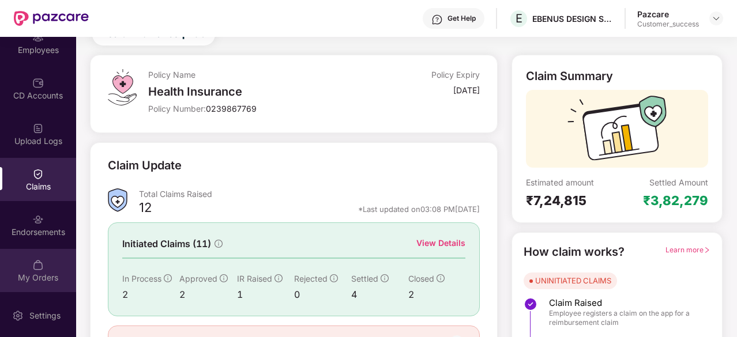
click at [48, 263] on div "My Orders" at bounding box center [38, 270] width 76 height 43
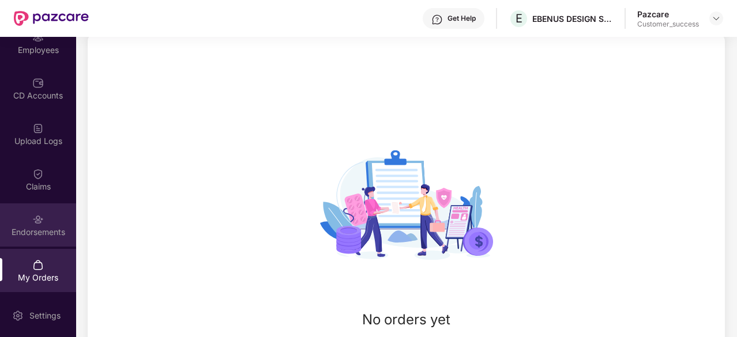
click at [33, 220] on img at bounding box center [38, 220] width 12 height 12
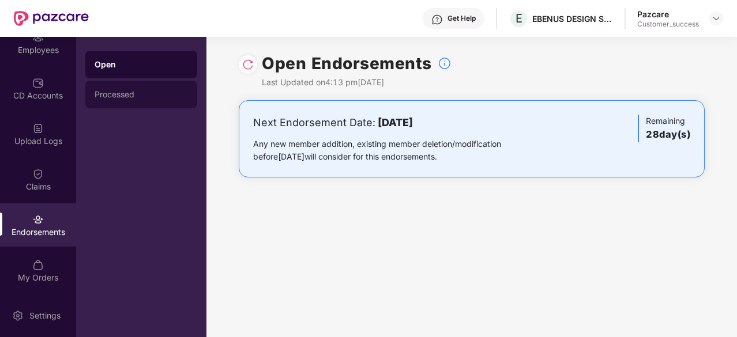
click at [138, 92] on div "Processed" at bounding box center [141, 94] width 93 height 9
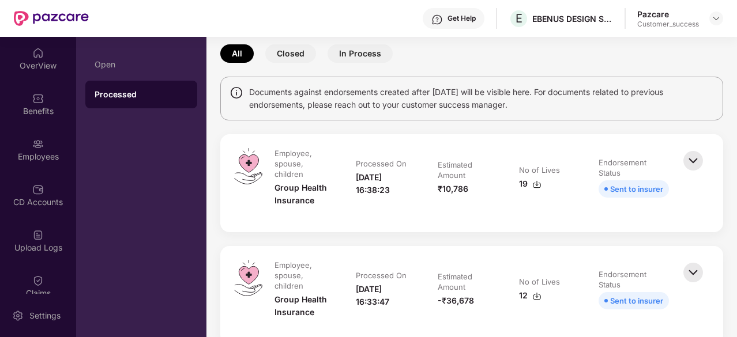
scroll to position [390, 0]
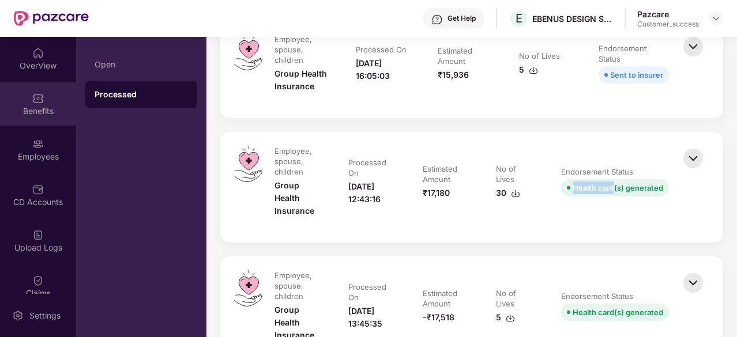
click at [33, 95] on img at bounding box center [38, 99] width 12 height 12
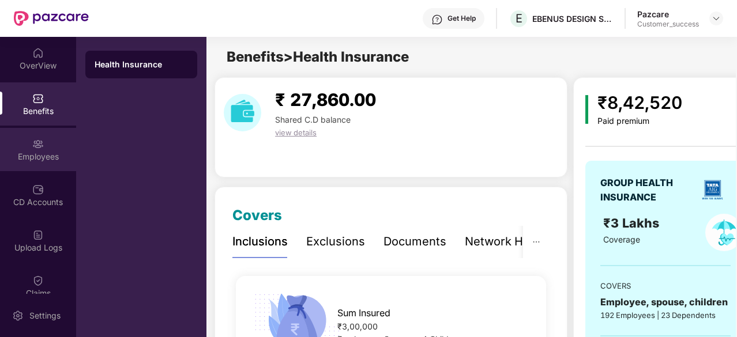
click at [42, 138] on div "Employees" at bounding box center [38, 149] width 76 height 43
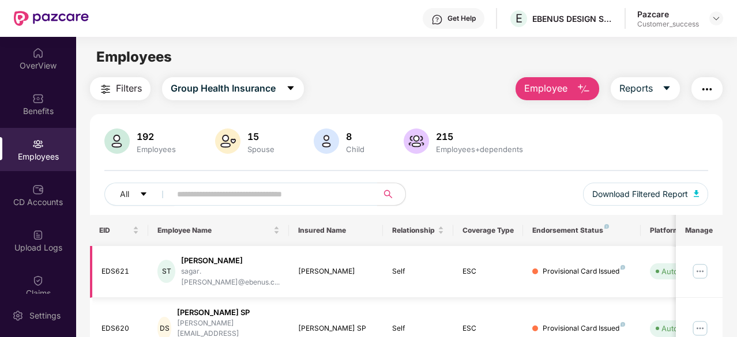
click at [699, 267] on img at bounding box center [699, 271] width 18 height 18
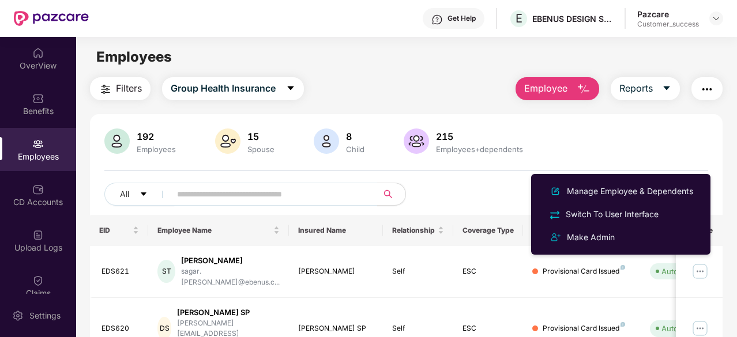
click at [558, 158] on div "192 Employees 15 Spouse 8 Child 215 Employees+dependents All Download Filtered …" at bounding box center [406, 172] width 632 height 86
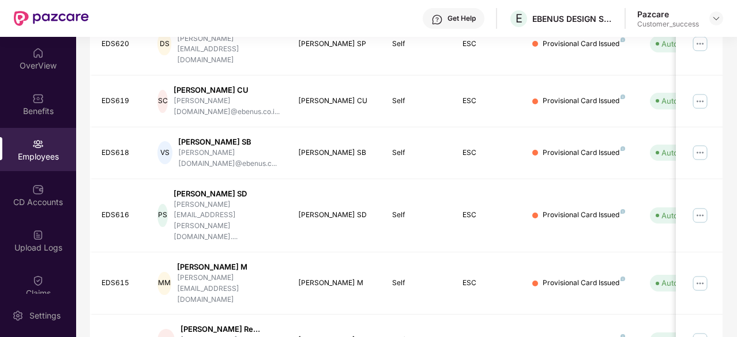
scroll to position [378, 0]
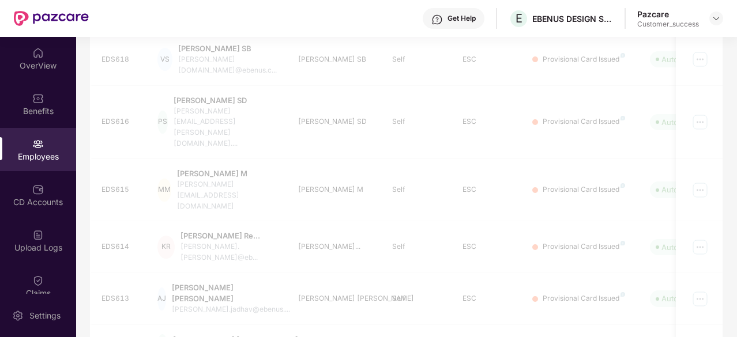
scroll to position [368, 0]
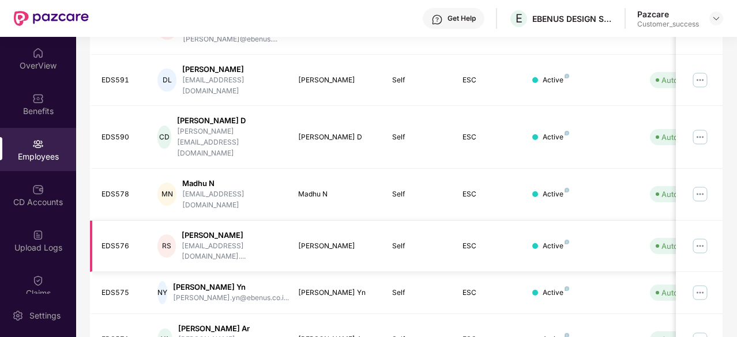
click at [703, 237] on img at bounding box center [699, 246] width 18 height 18
click at [623, 169] on td "Active" at bounding box center [581, 195] width 117 height 52
click at [697, 185] on img at bounding box center [699, 194] width 18 height 18
click at [699, 128] on img at bounding box center [699, 137] width 18 height 18
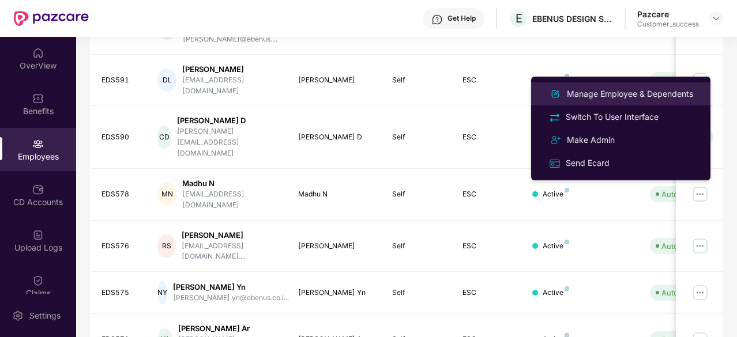
click at [642, 95] on div "Manage Employee & Dependents" at bounding box center [629, 94] width 131 height 13
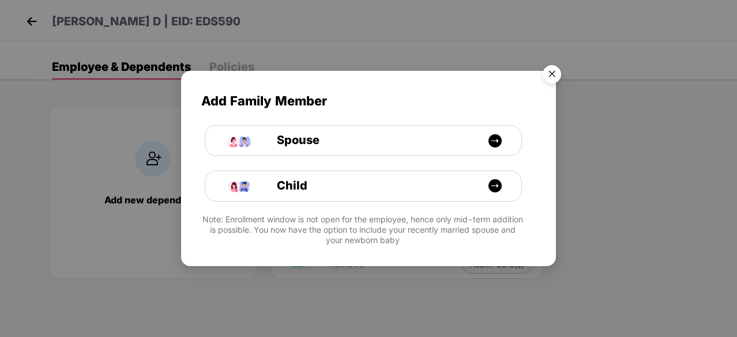
click at [553, 76] on img "Close" at bounding box center [551, 76] width 32 height 32
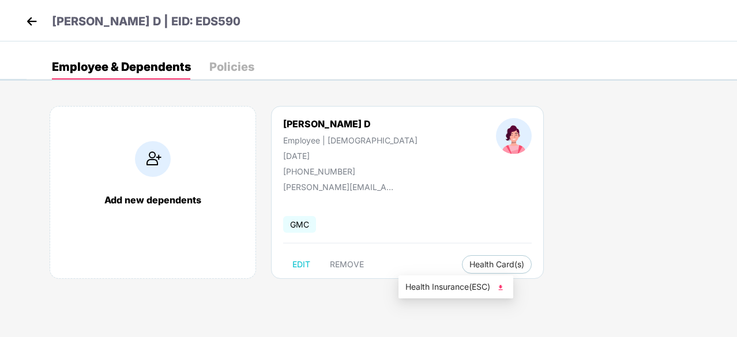
click at [502, 291] on img at bounding box center [501, 288] width 12 height 12
click at [229, 69] on div "Policies" at bounding box center [231, 67] width 45 height 12
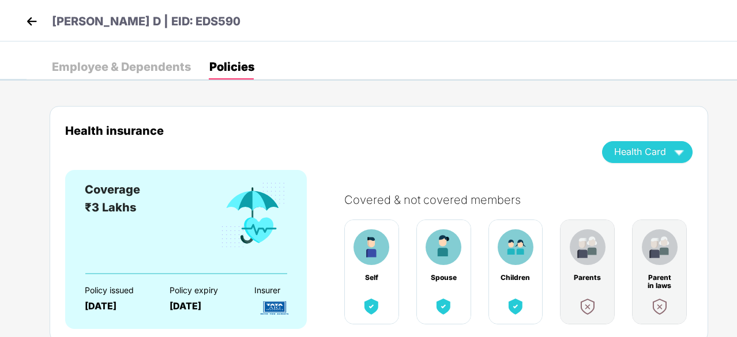
click at [156, 65] on div "Employee & Dependents" at bounding box center [121, 67] width 139 height 12
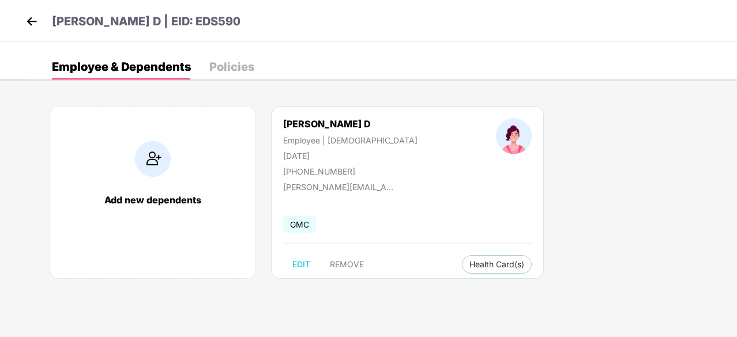
click at [66, 25] on p "Chaithra D | EID: EDS590" at bounding box center [146, 22] width 188 height 18
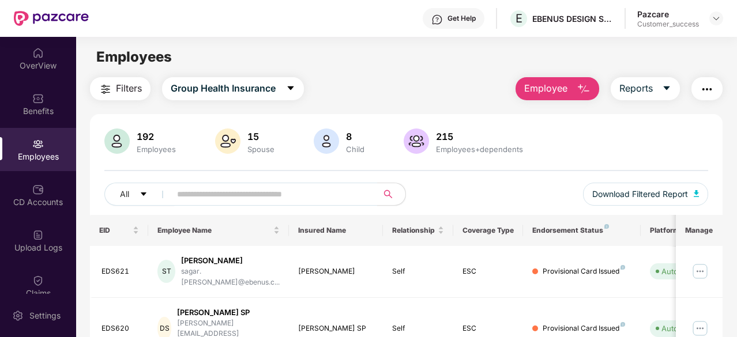
click at [710, 97] on button "button" at bounding box center [706, 88] width 31 height 23
click at [453, 63] on div "Employees" at bounding box center [406, 57] width 660 height 22
click at [701, 19] on div "Pazcare Customer_success" at bounding box center [680, 19] width 86 height 20
click at [714, 18] on img at bounding box center [715, 18] width 9 height 9
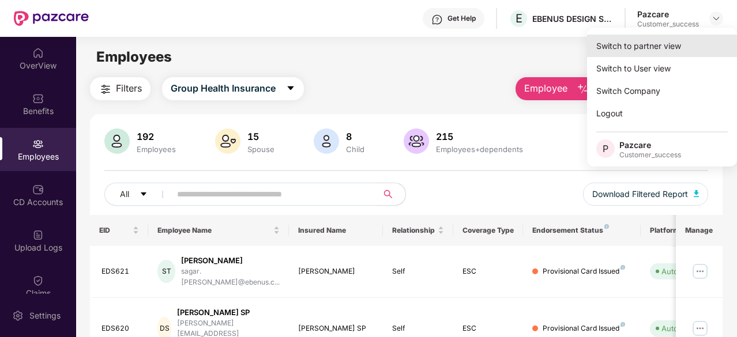
click at [645, 52] on div "Switch to partner view" at bounding box center [662, 46] width 150 height 22
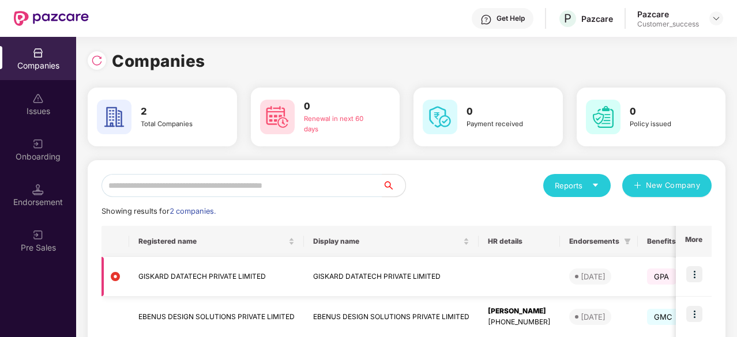
scroll to position [30, 0]
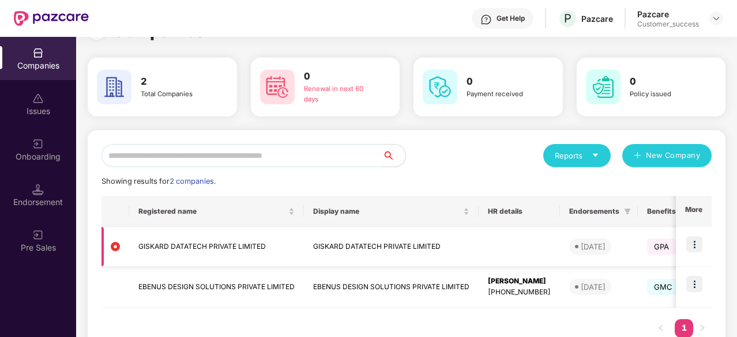
click at [694, 243] on img at bounding box center [694, 244] width 16 height 16
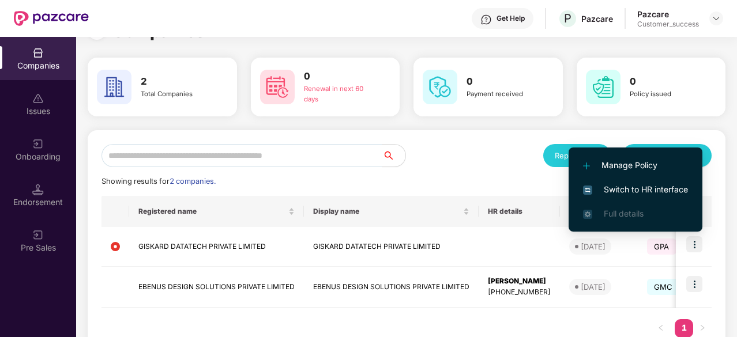
click at [650, 194] on span "Switch to HR interface" at bounding box center [635, 189] width 105 height 13
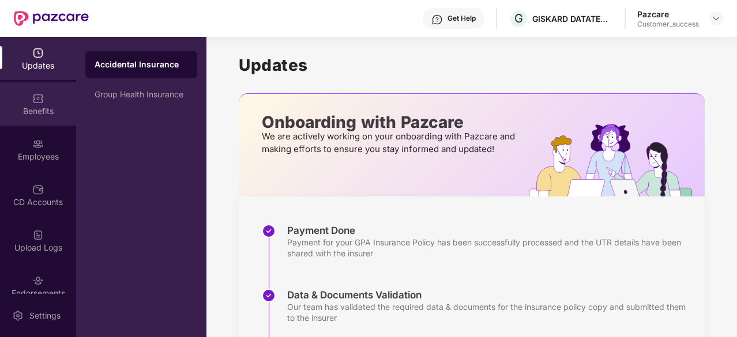
click at [36, 97] on img at bounding box center [38, 99] width 12 height 12
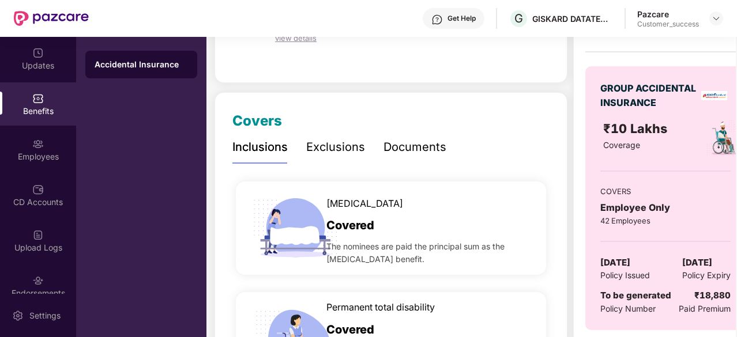
scroll to position [0, 0]
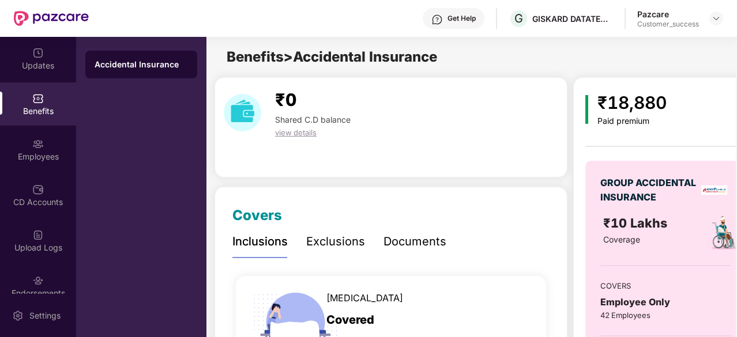
click at [324, 244] on div "Exclusions" at bounding box center [335, 242] width 59 height 18
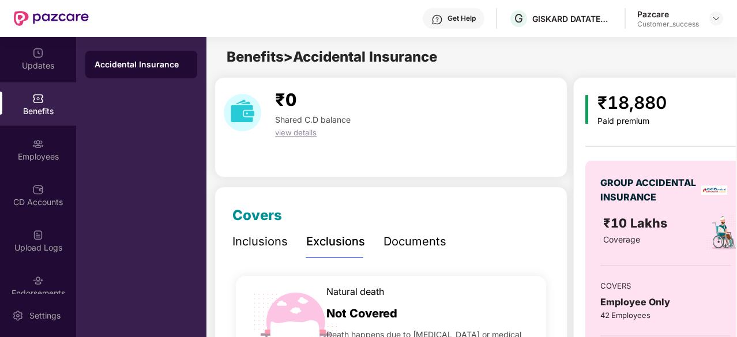
click at [390, 237] on div "Documents" at bounding box center [414, 242] width 63 height 18
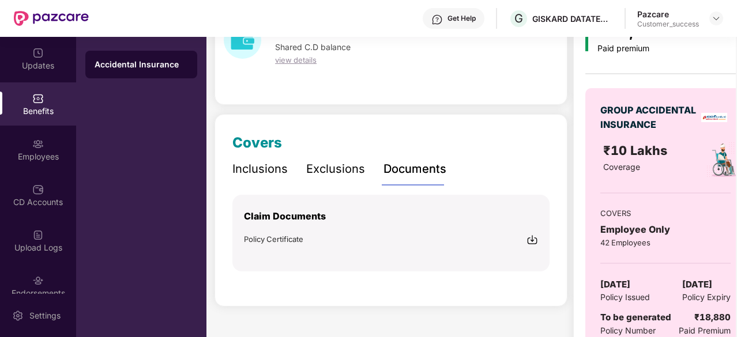
scroll to position [73, 0]
click at [339, 169] on div "Exclusions" at bounding box center [335, 169] width 59 height 18
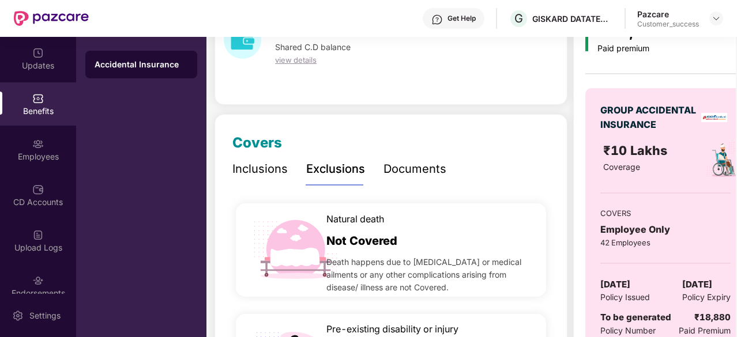
click at [267, 172] on div "Inclusions" at bounding box center [259, 169] width 55 height 18
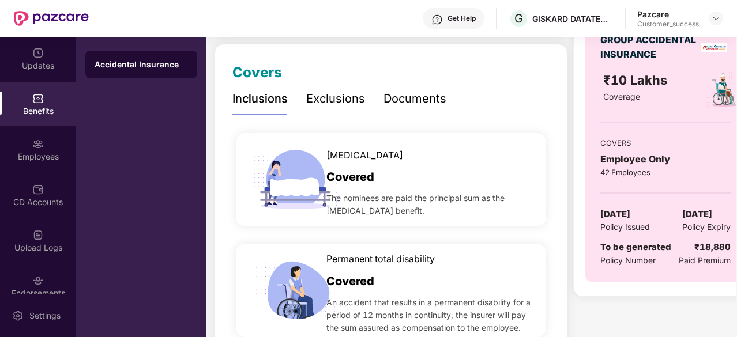
scroll to position [141, 0]
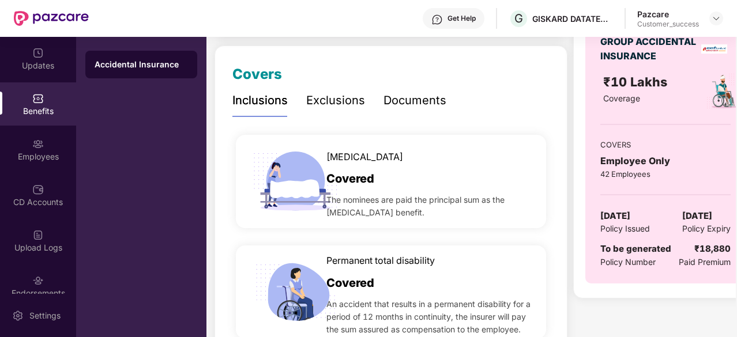
click at [324, 94] on div "Exclusions" at bounding box center [335, 101] width 59 height 18
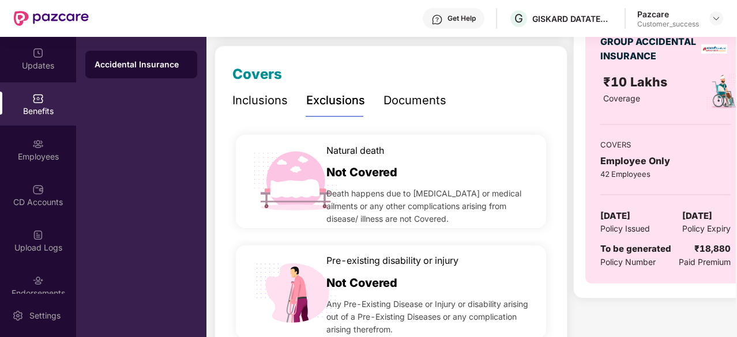
click at [400, 102] on div "Documents" at bounding box center [414, 101] width 63 height 18
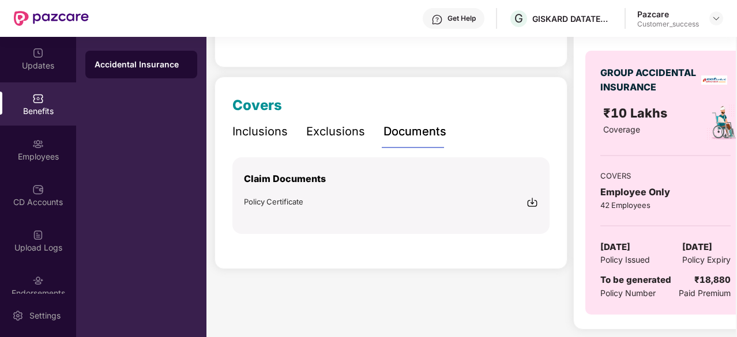
click at [254, 134] on div "Inclusions" at bounding box center [259, 132] width 55 height 18
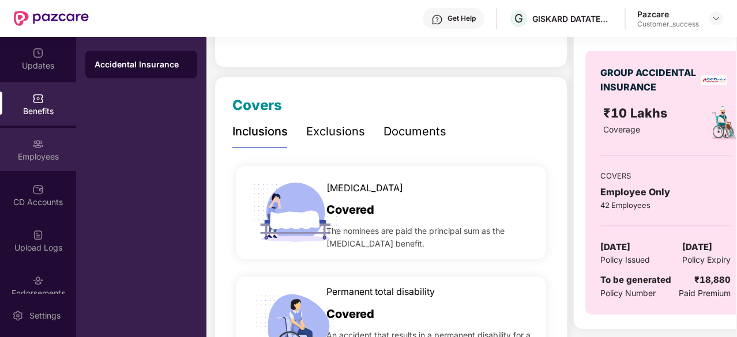
click at [39, 135] on div "Employees" at bounding box center [38, 149] width 76 height 43
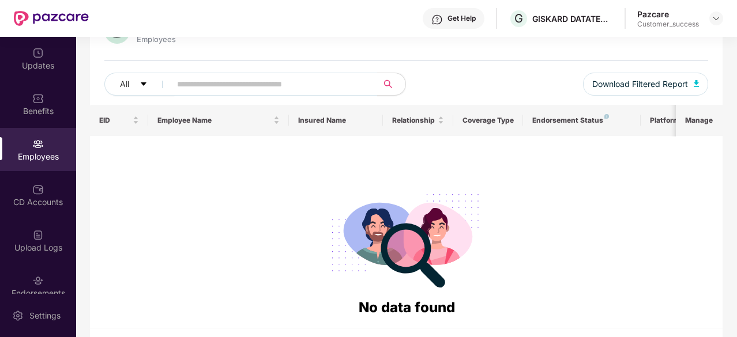
scroll to position [0, 0]
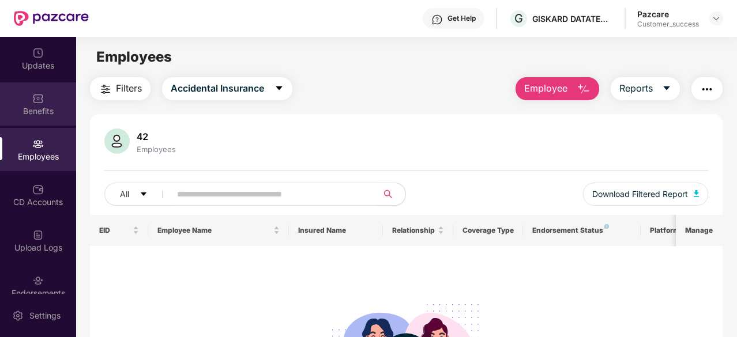
click at [36, 109] on div "Benefits" at bounding box center [38, 111] width 76 height 12
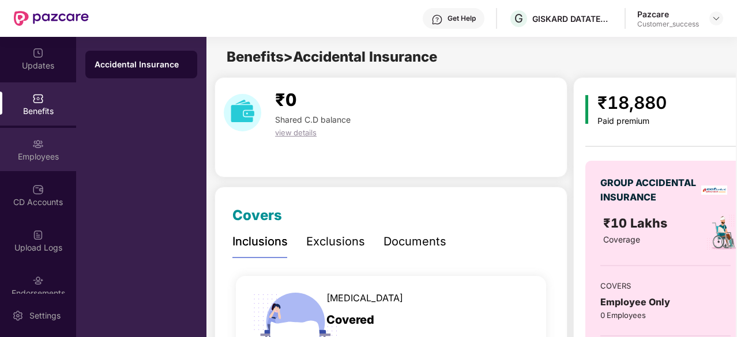
click at [33, 146] on img at bounding box center [38, 144] width 12 height 12
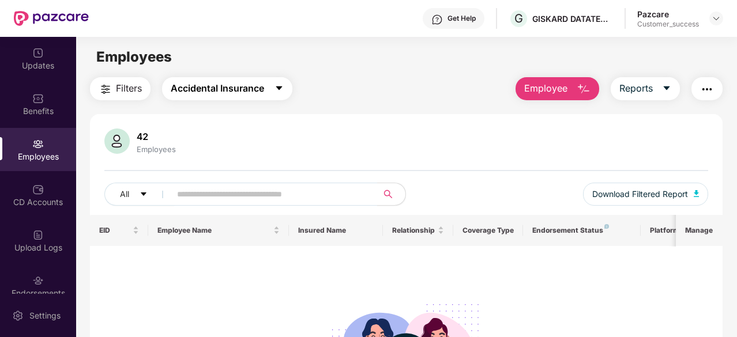
click at [258, 89] on span "Accidental Insurance" at bounding box center [217, 88] width 93 height 14
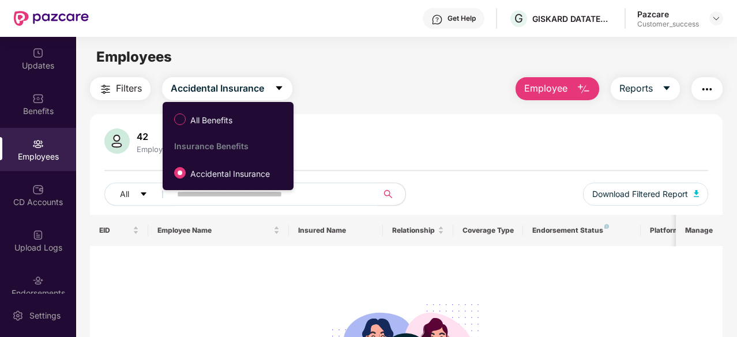
click at [386, 117] on div "42 Employees All Download Filtered Report EID Employee Name Insured Name Relati…" at bounding box center [406, 297] width 632 height 366
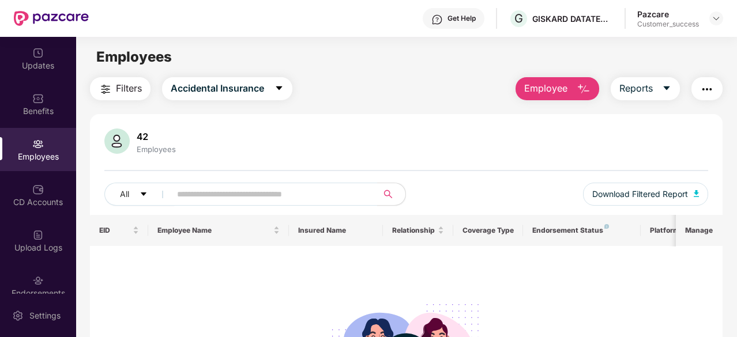
click at [662, 20] on div "Customer_success" at bounding box center [668, 24] width 62 height 9
click at [713, 19] on img at bounding box center [715, 18] width 9 height 9
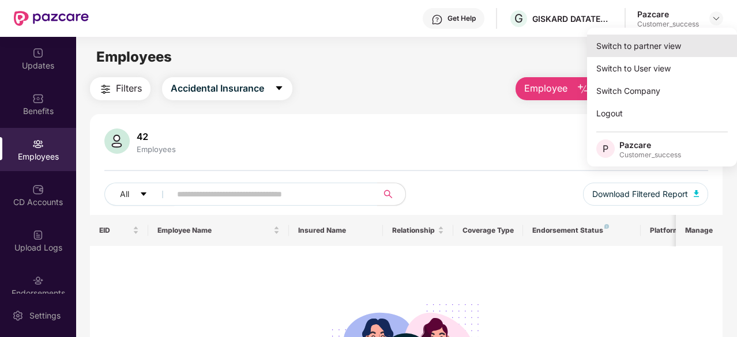
click at [637, 54] on div "Switch to partner view" at bounding box center [662, 46] width 150 height 22
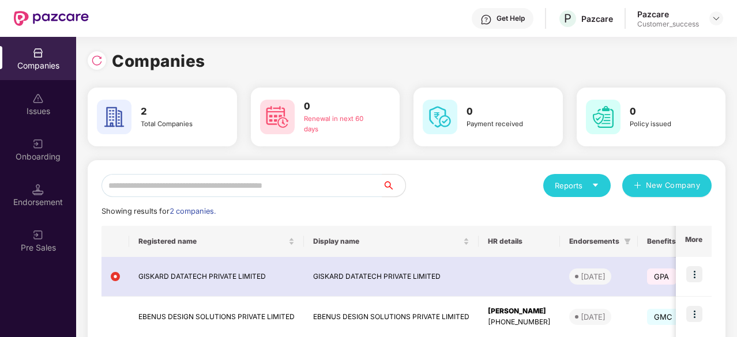
click at [650, 50] on div "Companies" at bounding box center [406, 60] width 637 height 25
